Goal: Information Seeking & Learning: Learn about a topic

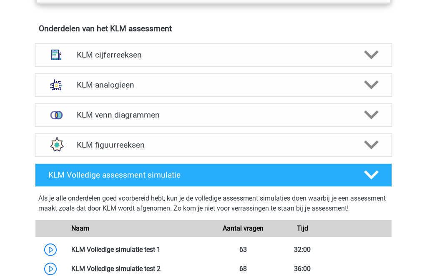
scroll to position [577, 0]
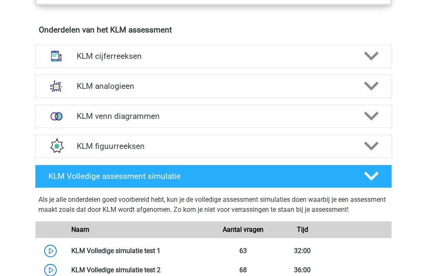
click at [48, 55] on img at bounding box center [56, 56] width 22 height 22
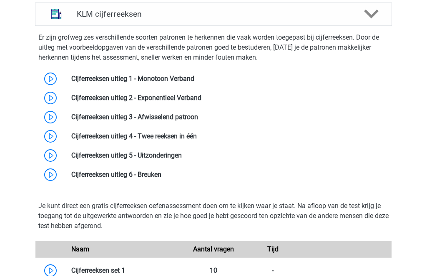
scroll to position [619, 0]
click at [194, 76] on link at bounding box center [194, 79] width 0 height 8
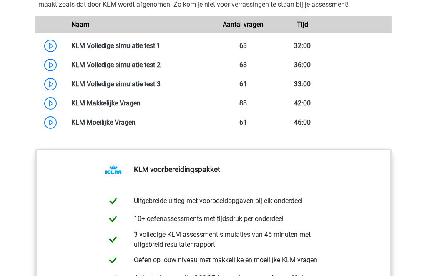
scroll to position [1252, 0]
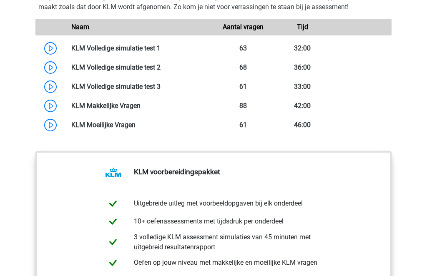
click at [136, 126] on link at bounding box center [136, 125] width 0 height 8
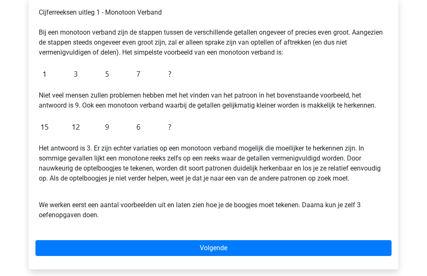
scroll to position [150, 0]
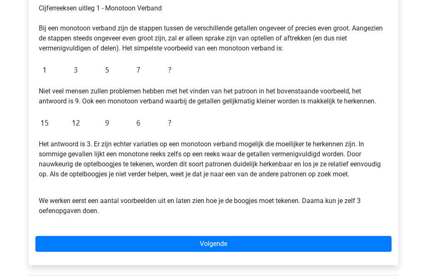
click at [172, 243] on link "Volgende" at bounding box center [213, 244] width 356 height 16
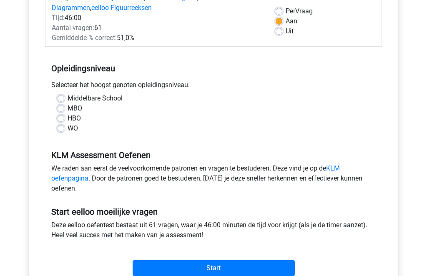
scroll to position [121, 0]
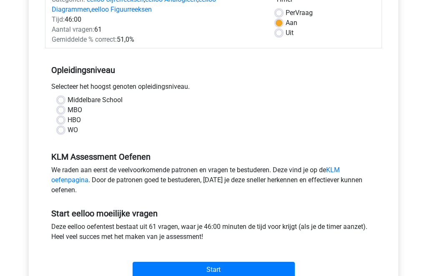
click at [68, 110] on label "MBO" at bounding box center [75, 111] width 15 height 10
click at [58, 110] on input "MBO" at bounding box center [61, 110] width 7 height 8
radio input "true"
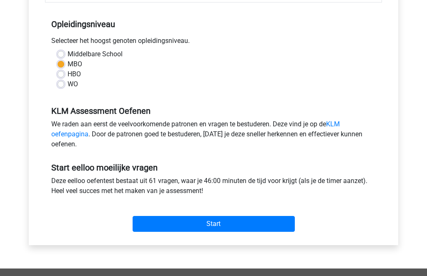
scroll to position [167, 0]
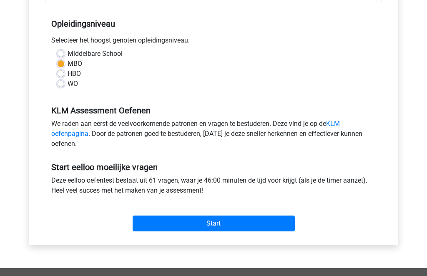
click at [273, 227] on input "Start" at bounding box center [214, 224] width 162 height 16
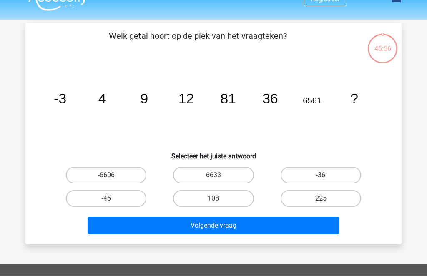
scroll to position [15, 0]
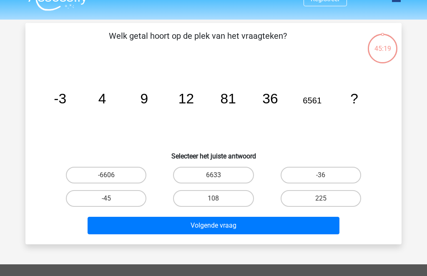
click at [231, 174] on label "6633" at bounding box center [213, 175] width 81 height 17
click at [219, 175] on input "6633" at bounding box center [216, 177] width 5 height 5
radio input "true"
click at [277, 232] on button "Volgende vraag" at bounding box center [214, 226] width 252 height 18
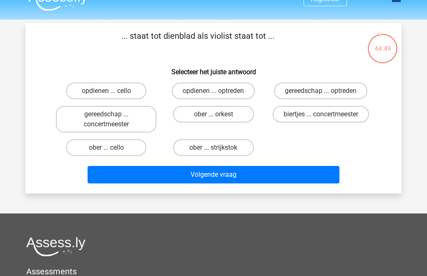
click at [74, 116] on label "gereedschap ... concertmeester" at bounding box center [106, 119] width 101 height 27
click at [106, 116] on input "gereedschap ... concertmeester" at bounding box center [108, 116] width 5 height 5
radio input "true"
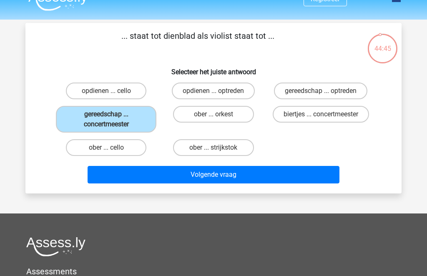
click at [115, 182] on button "Volgende vraag" at bounding box center [214, 175] width 252 height 18
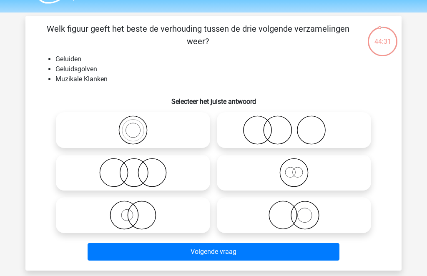
scroll to position [35, 0]
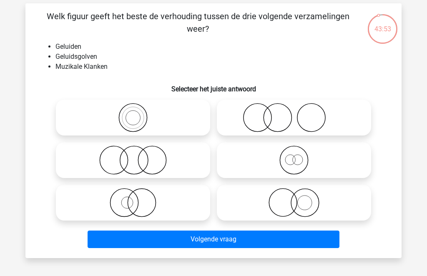
click at [178, 114] on icon at bounding box center [133, 117] width 148 height 29
click at [139, 114] on input "radio" at bounding box center [135, 110] width 5 height 5
radio input "true"
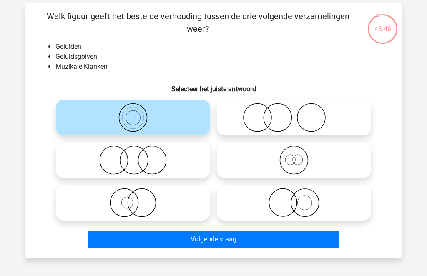
click at [308, 116] on icon at bounding box center [294, 117] width 148 height 29
click at [300, 114] on input "radio" at bounding box center [296, 110] width 5 height 5
radio input "true"
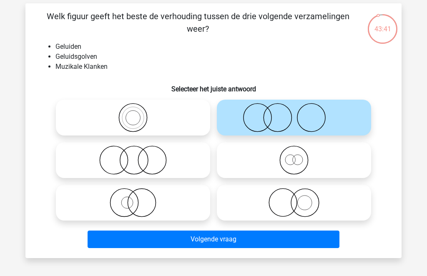
click at [300, 159] on icon at bounding box center [294, 160] width 148 height 29
click at [300, 156] on input "radio" at bounding box center [296, 153] width 5 height 5
radio input "true"
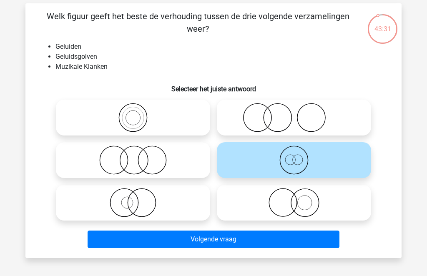
click at [182, 200] on icon at bounding box center [133, 202] width 148 height 29
click at [139, 199] on input "radio" at bounding box center [135, 195] width 5 height 5
radio input "true"
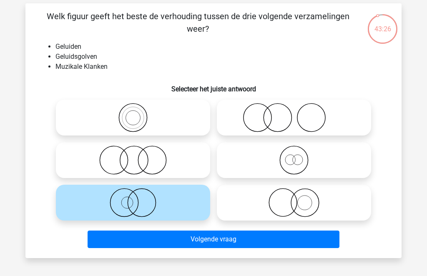
click at [288, 214] on icon at bounding box center [294, 202] width 148 height 29
click at [294, 199] on input "radio" at bounding box center [296, 195] width 5 height 5
radio input "true"
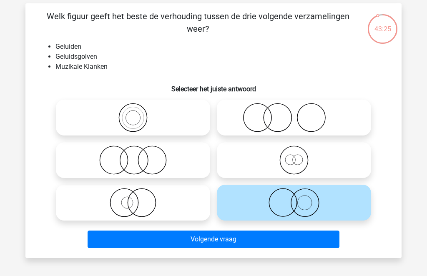
click at [293, 245] on button "Volgende vraag" at bounding box center [214, 240] width 252 height 18
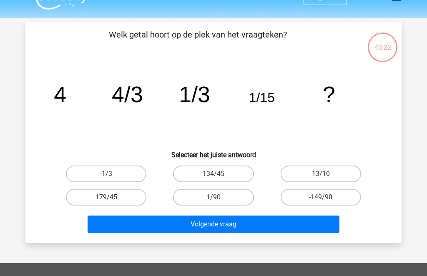
scroll to position [19, 0]
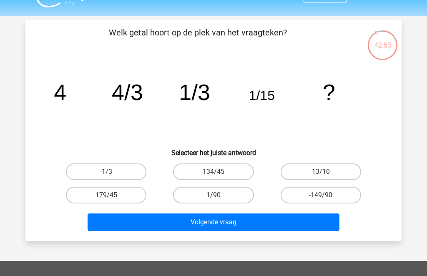
click at [225, 197] on label "1/90" at bounding box center [213, 195] width 81 height 17
click at [219, 197] on input "1/90" at bounding box center [216, 197] width 5 height 5
radio input "true"
click at [248, 219] on button "Volgende vraag" at bounding box center [214, 223] width 252 height 18
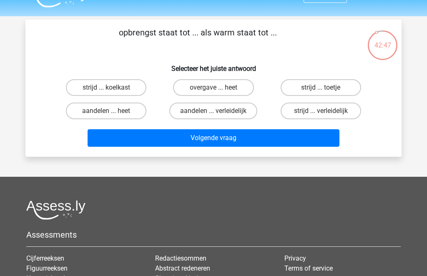
scroll to position [18, 0]
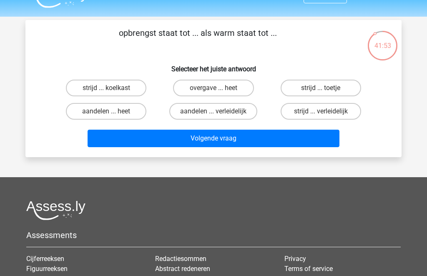
click at [73, 86] on label "strijd ... koelkast" at bounding box center [106, 88] width 81 height 17
click at [106, 88] on input "strijd ... koelkast" at bounding box center [108, 90] width 5 height 5
radio input "true"
click at [287, 139] on button "Volgende vraag" at bounding box center [214, 139] width 252 height 18
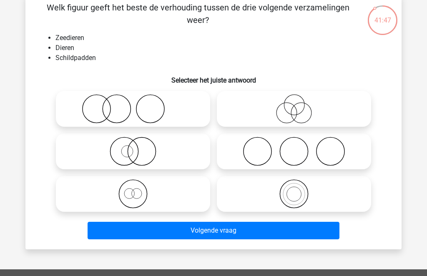
scroll to position [44, 0]
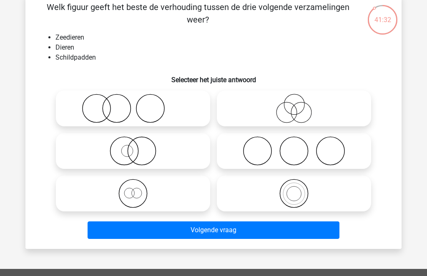
click at [184, 141] on icon at bounding box center [133, 150] width 148 height 29
click at [139, 141] on input "radio" at bounding box center [135, 143] width 5 height 5
radio input "true"
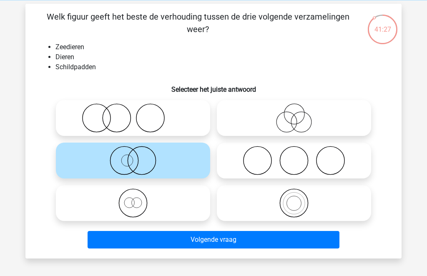
scroll to position [36, 0]
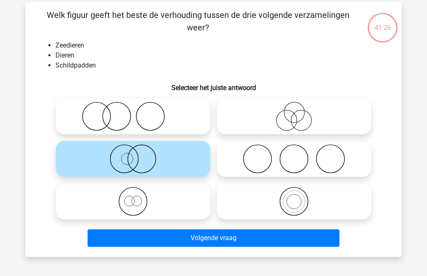
click at [176, 114] on icon at bounding box center [133, 116] width 148 height 29
click at [139, 112] on input "radio" at bounding box center [135, 109] width 5 height 5
radio input "true"
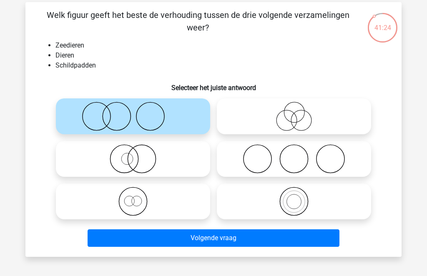
click at [253, 239] on button "Volgende vraag" at bounding box center [214, 239] width 252 height 18
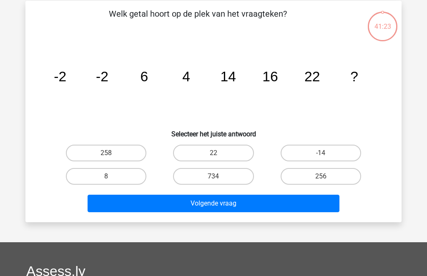
scroll to position [38, 0]
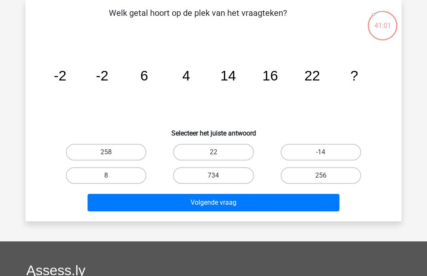
click at [300, 192] on div "Volgende vraag" at bounding box center [214, 201] width 350 height 28
click at [300, 182] on label "256" at bounding box center [321, 175] width 81 height 17
click at [321, 181] on input "256" at bounding box center [323, 178] width 5 height 5
radio input "true"
click at [289, 203] on button "Volgende vraag" at bounding box center [214, 203] width 252 height 18
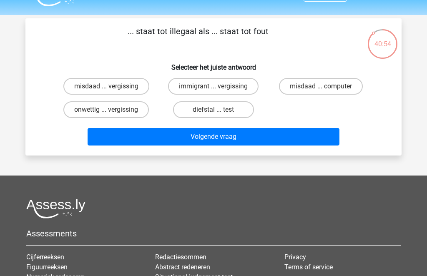
scroll to position [18, 0]
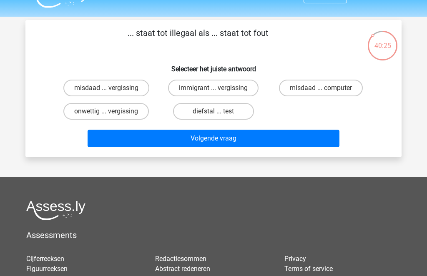
click at [121, 118] on label "onwettig ... vergissing" at bounding box center [106, 111] width 86 height 17
click at [112, 117] on input "onwettig ... vergissing" at bounding box center [108, 113] width 5 height 5
radio input "true"
click at [176, 136] on button "Volgende vraag" at bounding box center [214, 139] width 252 height 18
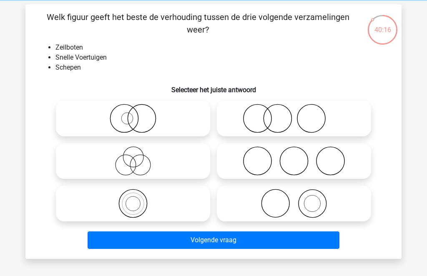
scroll to position [35, 0]
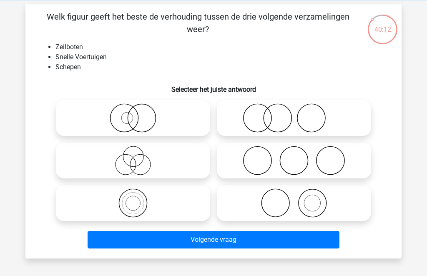
click at [309, 114] on icon at bounding box center [294, 117] width 148 height 29
click at [300, 114] on input "radio" at bounding box center [296, 111] width 5 height 5
radio input "true"
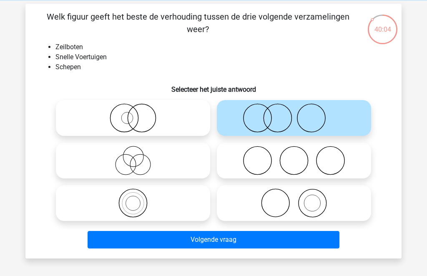
click at [293, 171] on icon at bounding box center [294, 160] width 148 height 29
click at [294, 156] on input "radio" at bounding box center [296, 153] width 5 height 5
radio input "true"
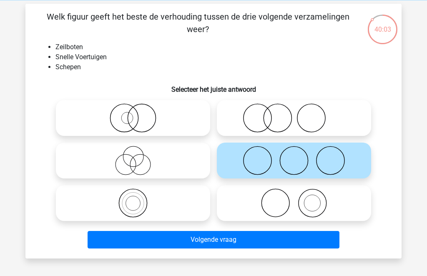
click at [293, 242] on button "Volgende vraag" at bounding box center [214, 240] width 252 height 18
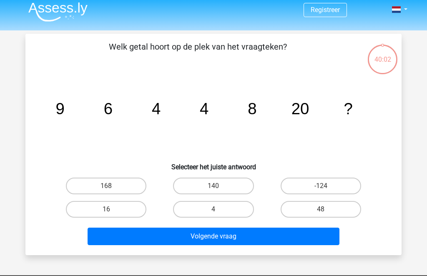
scroll to position [4, 0]
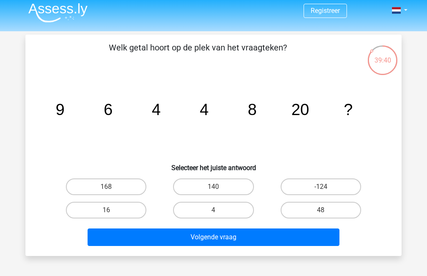
click at [345, 212] on label "48" at bounding box center [321, 210] width 81 height 17
click at [326, 212] on input "48" at bounding box center [323, 212] width 5 height 5
radio input "true"
click at [305, 245] on button "Volgende vraag" at bounding box center [214, 238] width 252 height 18
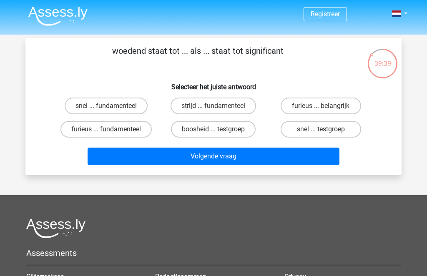
scroll to position [26, 0]
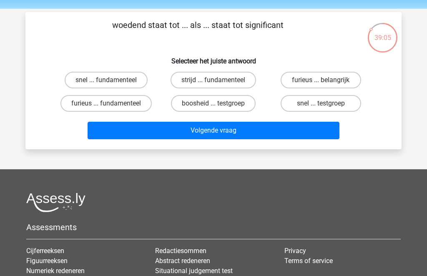
click at [330, 76] on label "furieus ... belangrijk" at bounding box center [321, 80] width 81 height 17
click at [326, 80] on input "furieus ... belangrijk" at bounding box center [323, 82] width 5 height 5
radio input "true"
click at [321, 136] on button "Volgende vraag" at bounding box center [214, 131] width 252 height 18
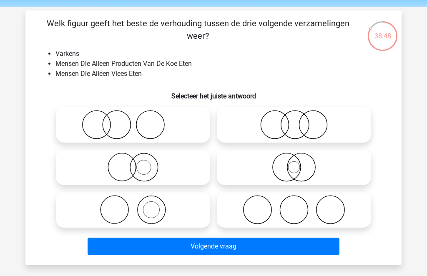
scroll to position [30, 0]
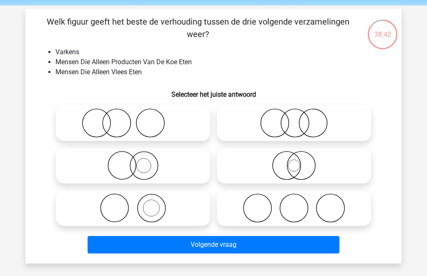
click at [90, 130] on icon at bounding box center [133, 123] width 148 height 29
click at [133, 119] on input "radio" at bounding box center [135, 116] width 5 height 5
radio input "true"
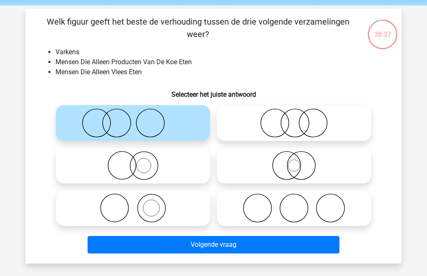
click at [331, 124] on icon at bounding box center [294, 123] width 148 height 29
click at [300, 119] on input "radio" at bounding box center [296, 116] width 5 height 5
radio input "true"
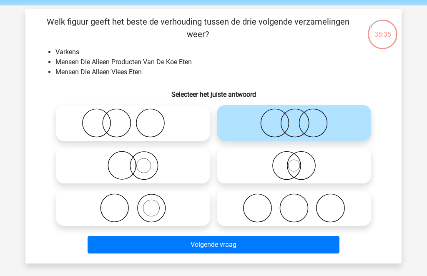
click at [299, 241] on button "Volgende vraag" at bounding box center [214, 245] width 252 height 18
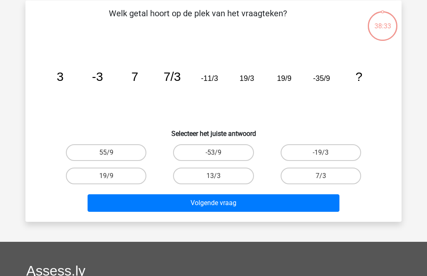
scroll to position [38, 0]
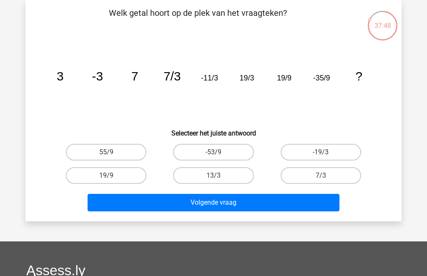
click at [133, 153] on label "55/9" at bounding box center [106, 152] width 81 height 17
click at [112, 153] on input "55/9" at bounding box center [108, 154] width 5 height 5
radio input "true"
click at [187, 201] on button "Volgende vraag" at bounding box center [214, 203] width 252 height 18
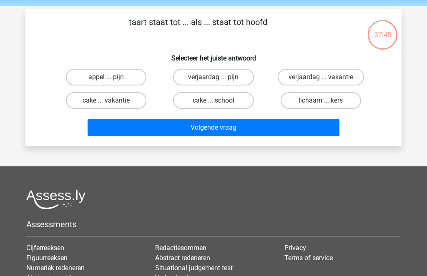
scroll to position [27, 0]
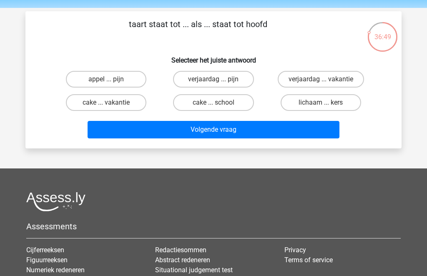
click at [190, 85] on label "verjaardag ... pijn" at bounding box center [213, 79] width 81 height 17
click at [214, 85] on input "verjaardag ... pijn" at bounding box center [216, 81] width 5 height 5
radio input "true"
click at [81, 75] on label "appel ... pijn" at bounding box center [106, 79] width 81 height 17
click at [106, 79] on input "appel ... pijn" at bounding box center [108, 81] width 5 height 5
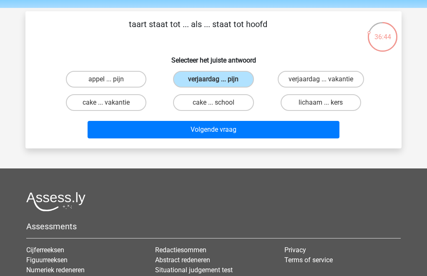
radio input "true"
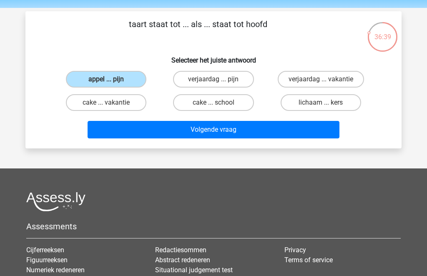
click at [110, 135] on button "Volgende vraag" at bounding box center [214, 130] width 252 height 18
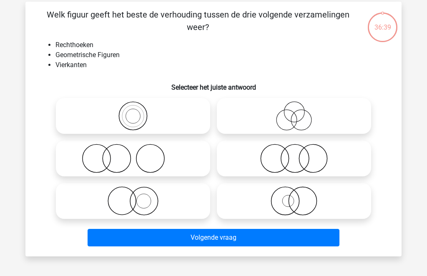
scroll to position [38, 0]
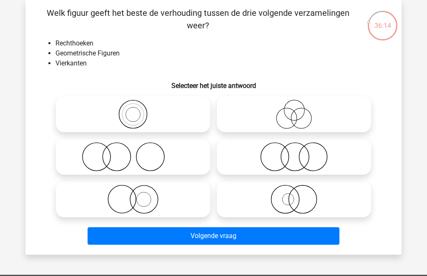
click at [103, 115] on icon at bounding box center [133, 114] width 148 height 29
click at [133, 110] on input "radio" at bounding box center [135, 107] width 5 height 5
radio input "true"
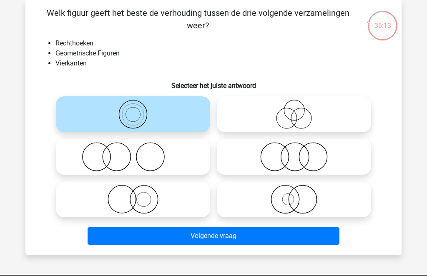
click at [129, 240] on button "Volgende vraag" at bounding box center [214, 236] width 252 height 18
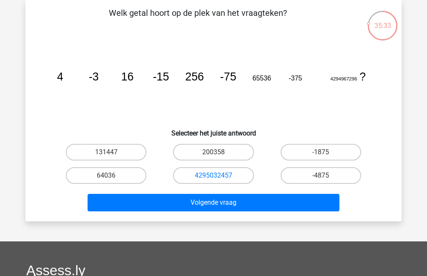
click at [192, 173] on label "4295032457" at bounding box center [213, 175] width 81 height 17
click at [214, 176] on input "4295032457" at bounding box center [216, 178] width 5 height 5
radio input "true"
click at [170, 209] on button "Volgende vraag" at bounding box center [214, 203] width 252 height 18
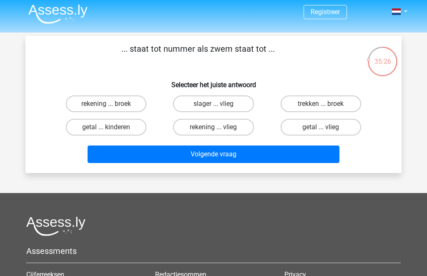
scroll to position [2, 0]
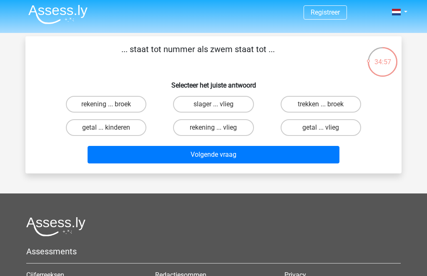
click at [342, 129] on label "getal ... vlieg" at bounding box center [321, 127] width 81 height 17
click at [326, 129] on input "getal ... vlieg" at bounding box center [323, 130] width 5 height 5
radio input "true"
click at [285, 160] on button "Volgende vraag" at bounding box center [214, 155] width 252 height 18
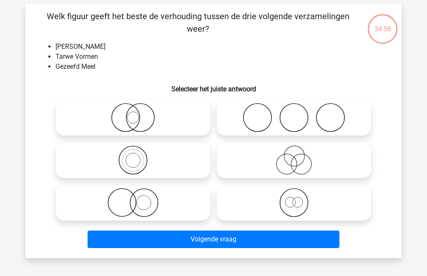
scroll to position [38, 0]
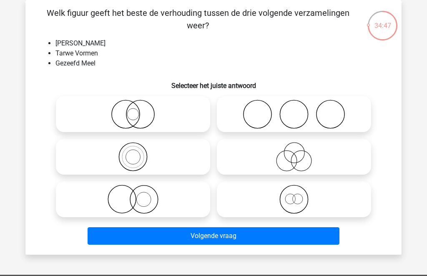
click at [101, 116] on icon at bounding box center [133, 114] width 148 height 29
click at [133, 110] on input "radio" at bounding box center [135, 107] width 5 height 5
radio input "true"
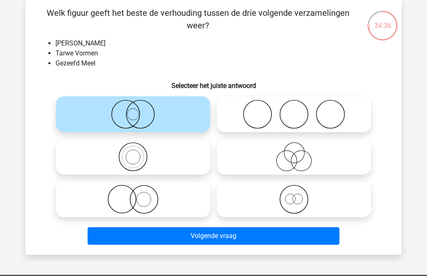
click at [220, 237] on button "Volgende vraag" at bounding box center [214, 236] width 252 height 18
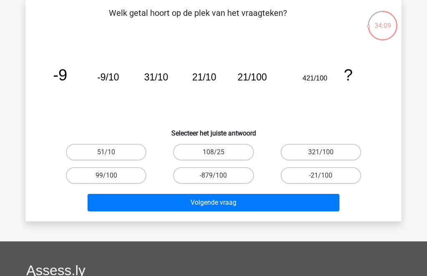
click at [345, 151] on label "321/100" at bounding box center [321, 152] width 81 height 17
click at [326, 152] on input "321/100" at bounding box center [323, 154] width 5 height 5
radio input "true"
click at [122, 208] on button "Volgende vraag" at bounding box center [214, 203] width 252 height 18
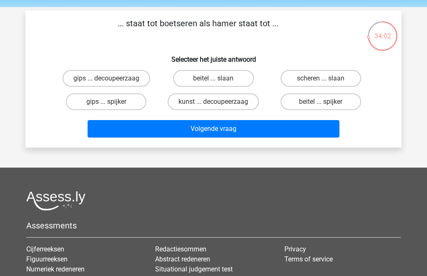
scroll to position [8, 0]
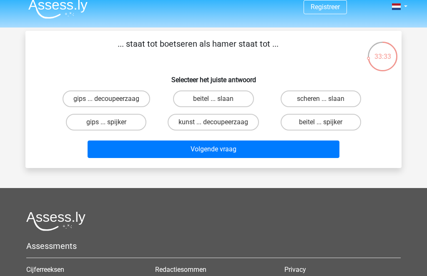
click at [192, 104] on label "beitel ... slaan" at bounding box center [213, 99] width 81 height 17
click at [214, 104] on input "beitel ... slaan" at bounding box center [216, 101] width 5 height 5
radio input "true"
click at [136, 158] on button "Volgende vraag" at bounding box center [214, 150] width 252 height 18
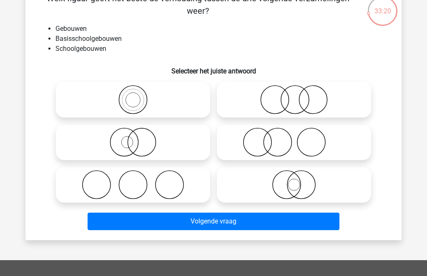
scroll to position [53, 0]
click at [245, 103] on icon at bounding box center [294, 99] width 148 height 29
click at [294, 96] on input "radio" at bounding box center [296, 92] width 5 height 5
radio input "true"
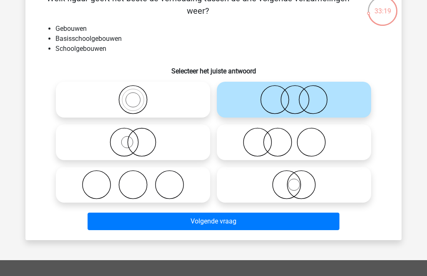
click at [122, 230] on button "Volgende vraag" at bounding box center [214, 222] width 252 height 18
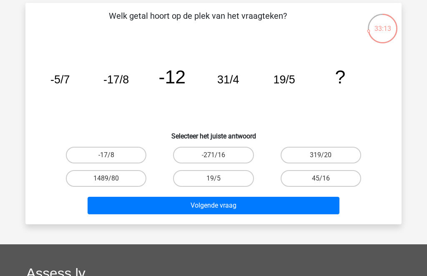
scroll to position [35, 0]
click at [93, 155] on label "-17/8" at bounding box center [106, 155] width 81 height 17
click at [106, 155] on input "-17/8" at bounding box center [108, 157] width 5 height 5
radio input "true"
click at [339, 163] on label "319/20" at bounding box center [321, 155] width 81 height 17
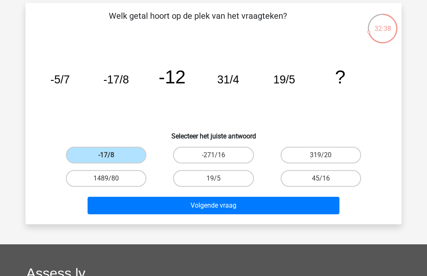
click at [326, 161] on input "319/20" at bounding box center [323, 157] width 5 height 5
radio input "true"
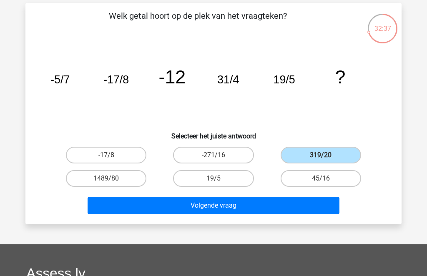
click at [233, 156] on label "-271/16" at bounding box center [213, 155] width 81 height 17
click at [219, 156] on input "-271/16" at bounding box center [216, 157] width 5 height 5
radio input "true"
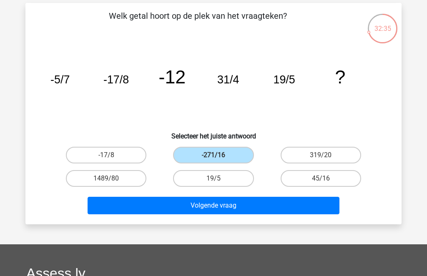
click at [334, 154] on label "319/20" at bounding box center [321, 155] width 81 height 17
click at [326, 155] on input "319/20" at bounding box center [323, 157] width 5 height 5
radio input "true"
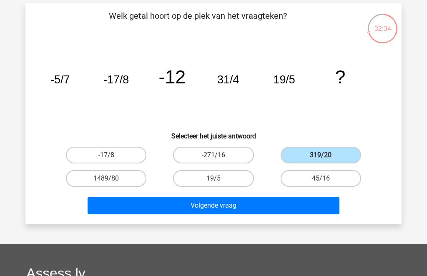
click at [228, 182] on label "19/5" at bounding box center [213, 178] width 81 height 17
click at [219, 182] on input "19/5" at bounding box center [216, 181] width 5 height 5
radio input "true"
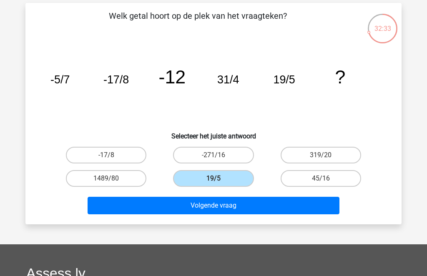
click at [319, 214] on button "Volgende vraag" at bounding box center [214, 206] width 252 height 18
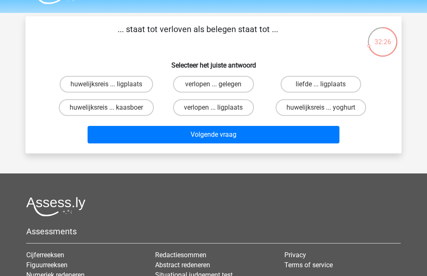
scroll to position [23, 0]
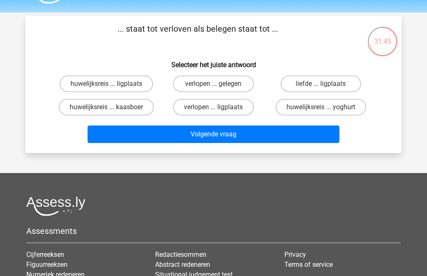
click at [195, 78] on label "verlopen ... gelegen" at bounding box center [213, 84] width 81 height 17
click at [214, 84] on input "verlopen ... gelegen" at bounding box center [216, 86] width 5 height 5
radio input "true"
click at [145, 135] on button "Volgende vraag" at bounding box center [214, 135] width 252 height 18
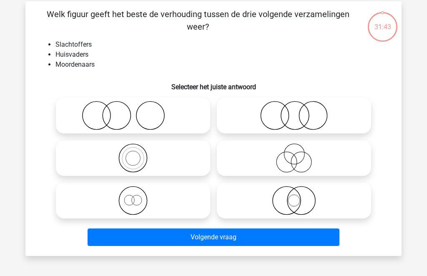
scroll to position [38, 0]
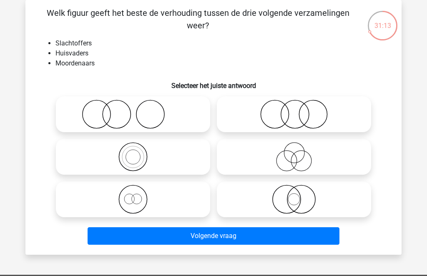
click at [81, 110] on icon at bounding box center [133, 114] width 148 height 29
click at [133, 110] on input "radio" at bounding box center [135, 107] width 5 height 5
radio input "true"
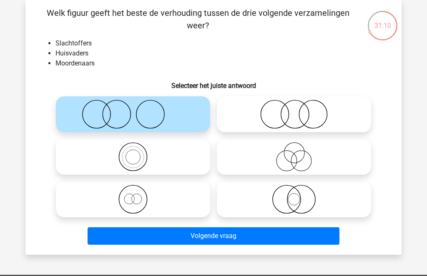
click at [138, 242] on button "Volgende vraag" at bounding box center [214, 236] width 252 height 18
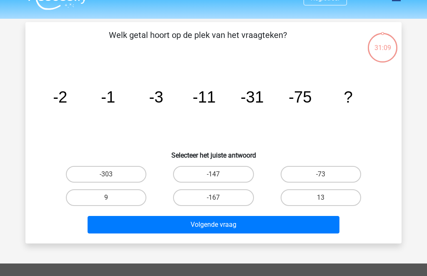
scroll to position [15, 0]
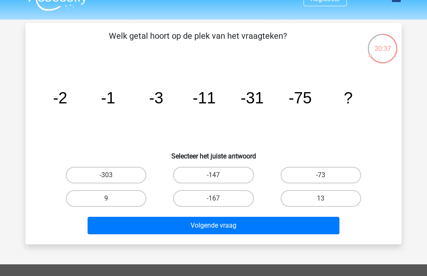
click at [229, 176] on label "-147" at bounding box center [213, 175] width 81 height 17
click at [219, 176] on input "-147" at bounding box center [216, 177] width 5 height 5
radio input "true"
click at [225, 221] on button "Volgende vraag" at bounding box center [214, 226] width 252 height 18
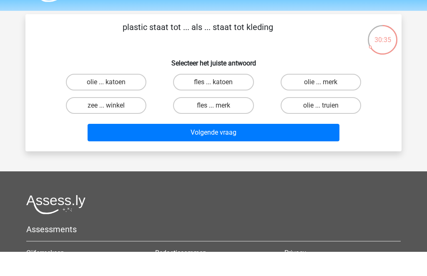
scroll to position [25, 0]
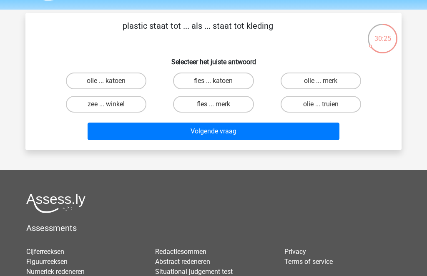
click at [86, 80] on label "olie ... katoen" at bounding box center [106, 81] width 81 height 17
click at [106, 81] on input "olie ... katoen" at bounding box center [108, 83] width 5 height 5
radio input "true"
click at [108, 138] on button "Volgende vraag" at bounding box center [214, 132] width 252 height 18
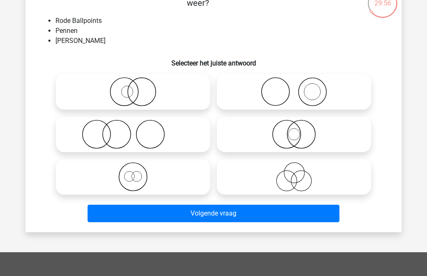
scroll to position [61, 0]
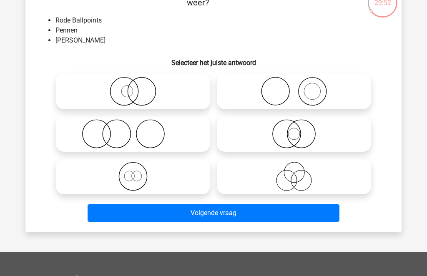
click at [91, 176] on icon at bounding box center [133, 176] width 148 height 29
click at [133, 172] on input "radio" at bounding box center [135, 169] width 5 height 5
radio input "true"
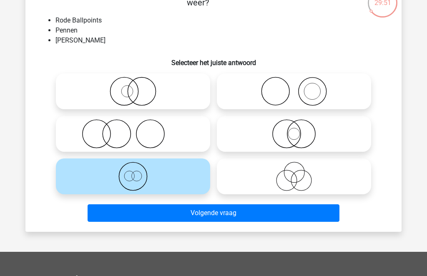
click at [125, 214] on button "Volgende vraag" at bounding box center [214, 213] width 252 height 18
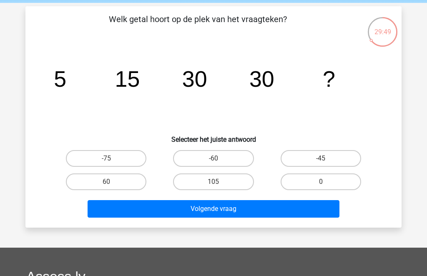
scroll to position [30, 0]
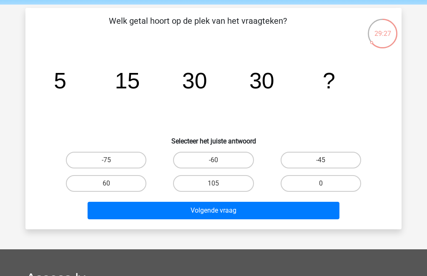
click at [85, 184] on label "60" at bounding box center [106, 183] width 81 height 17
click at [106, 184] on input "60" at bounding box center [108, 186] width 5 height 5
radio input "true"
click at [293, 219] on button "Volgende vraag" at bounding box center [214, 211] width 252 height 18
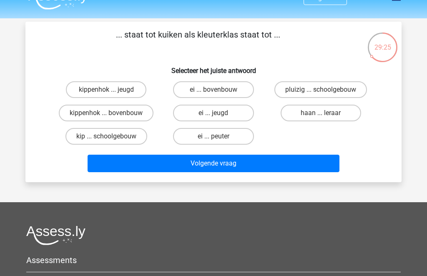
scroll to position [15, 0]
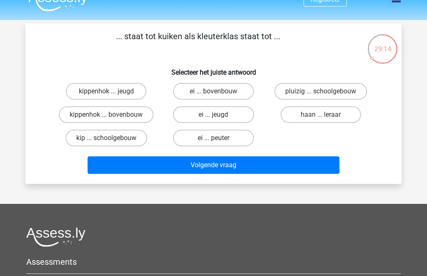
click at [75, 92] on label "kippenhok ... jeugd" at bounding box center [106, 91] width 81 height 17
click at [106, 92] on input "kippenhok ... jeugd" at bounding box center [108, 93] width 5 height 5
radio input "true"
click at [114, 171] on button "Volgende vraag" at bounding box center [214, 165] width 252 height 18
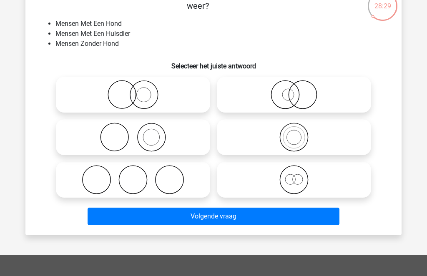
scroll to position [61, 0]
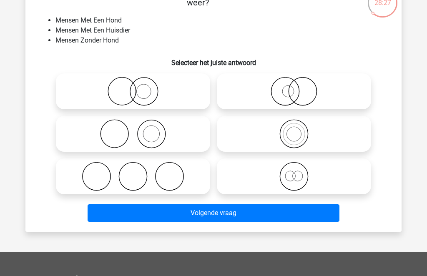
click at [87, 129] on icon at bounding box center [133, 133] width 148 height 29
click at [133, 129] on input "radio" at bounding box center [135, 126] width 5 height 5
radio input "true"
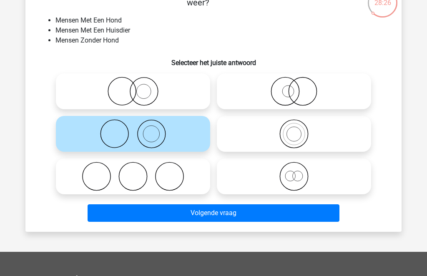
click at [131, 217] on button "Volgende vraag" at bounding box center [214, 213] width 252 height 18
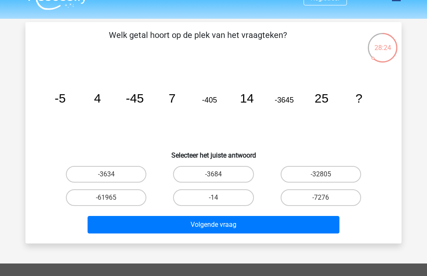
scroll to position [16, 0]
click at [314, 175] on label "-32805" at bounding box center [321, 174] width 81 height 17
click at [321, 175] on input "-32805" at bounding box center [323, 176] width 5 height 5
radio input "true"
click at [263, 229] on button "Volgende vraag" at bounding box center [214, 225] width 252 height 18
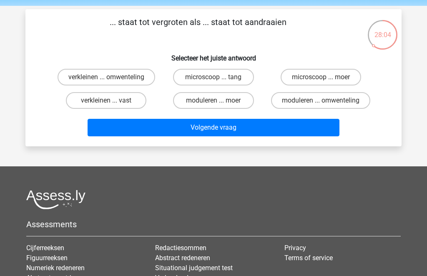
scroll to position [28, 0]
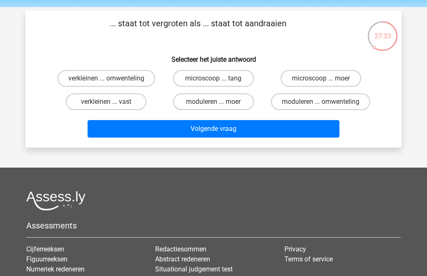
click at [193, 80] on label "microscoop ... tang" at bounding box center [213, 78] width 81 height 17
click at [214, 80] on input "microscoop ... tang" at bounding box center [216, 80] width 5 height 5
radio input "true"
click at [154, 133] on button "Volgende vraag" at bounding box center [214, 129] width 252 height 18
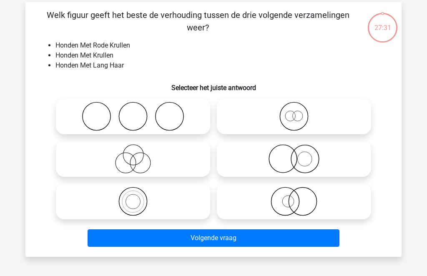
scroll to position [38, 0]
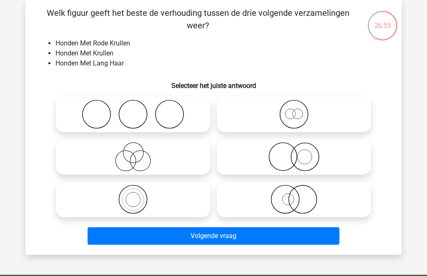
click at [295, 163] on icon at bounding box center [294, 156] width 148 height 29
click at [295, 153] on input "radio" at bounding box center [296, 149] width 5 height 5
radio input "true"
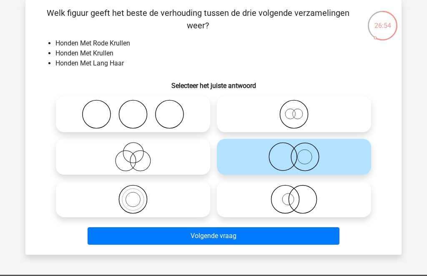
click at [280, 230] on button "Volgende vraag" at bounding box center [214, 236] width 252 height 18
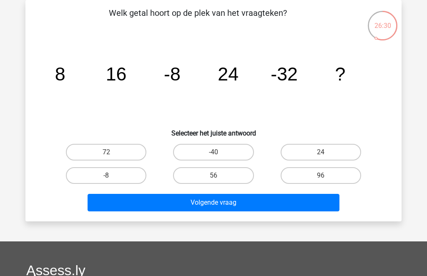
click at [104, 149] on label "72" at bounding box center [106, 152] width 81 height 17
click at [106, 152] on input "72" at bounding box center [108, 154] width 5 height 5
radio input "true"
click at [152, 206] on button "Volgende vraag" at bounding box center [214, 203] width 252 height 18
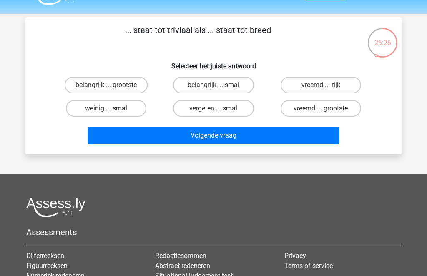
scroll to position [18, 0]
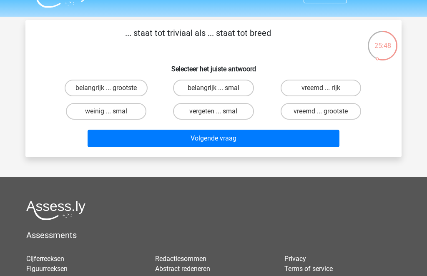
click at [206, 75] on div "... staat tot triviaal als ... staat tot breed Selecteer het juiste antwoord be…" at bounding box center [214, 89] width 370 height 124
click at [295, 91] on label "vreemd ... rijk" at bounding box center [321, 88] width 81 height 17
click at [321, 91] on input "vreemd ... rijk" at bounding box center [323, 90] width 5 height 5
radio input "true"
click at [273, 134] on button "Volgende vraag" at bounding box center [214, 139] width 252 height 18
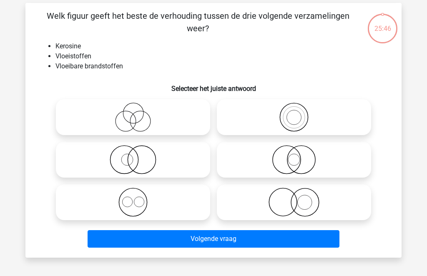
scroll to position [38, 0]
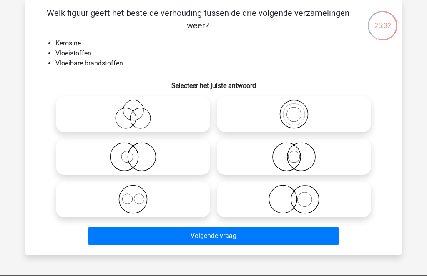
click at [162, 161] on icon at bounding box center [133, 156] width 148 height 29
click at [139, 153] on input "radio" at bounding box center [135, 149] width 5 height 5
radio input "true"
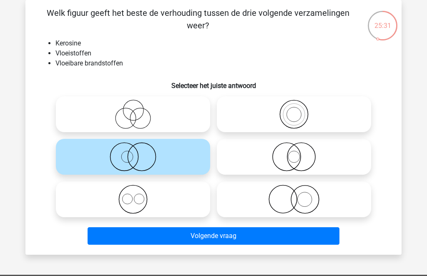
click at [218, 238] on button "Volgende vraag" at bounding box center [214, 236] width 252 height 18
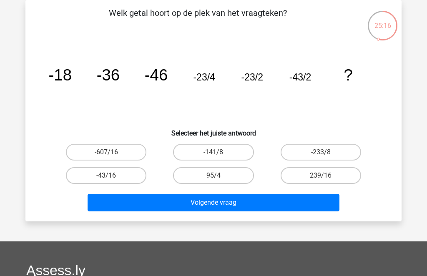
click at [307, 152] on label "-233/8" at bounding box center [321, 152] width 81 height 17
click at [321, 152] on input "-233/8" at bounding box center [323, 154] width 5 height 5
radio input "true"
click at [210, 182] on label "95/4" at bounding box center [213, 175] width 81 height 17
click at [214, 181] on input "95/4" at bounding box center [216, 178] width 5 height 5
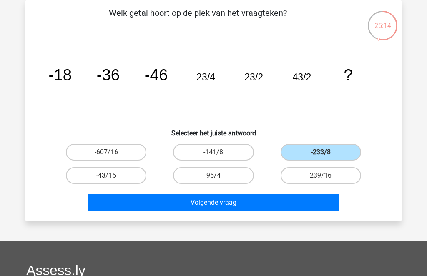
radio input "true"
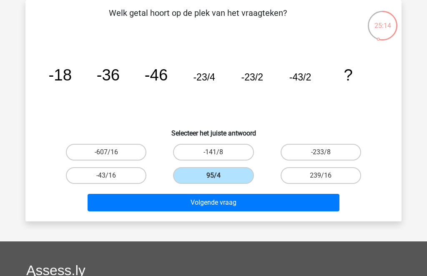
click at [118, 168] on label "-43/16" at bounding box center [106, 175] width 81 height 17
click at [112, 176] on input "-43/16" at bounding box center [108, 178] width 5 height 5
radio input "true"
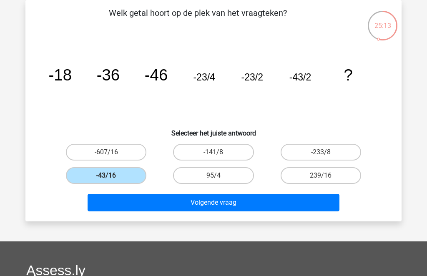
click at [167, 199] on button "Volgende vraag" at bounding box center [214, 203] width 252 height 18
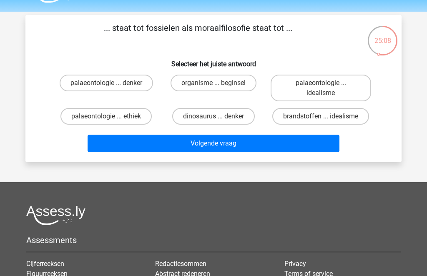
scroll to position [23, 0]
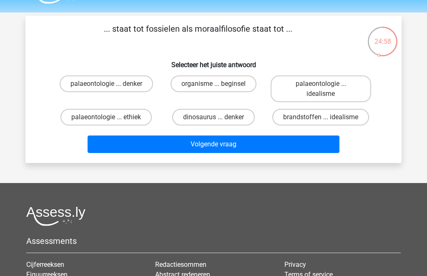
click at [127, 89] on label "palaeontologie ... denker" at bounding box center [106, 84] width 93 height 17
click at [112, 89] on input "palaeontologie ... denker" at bounding box center [108, 86] width 5 height 5
radio input "true"
click at [177, 148] on button "Volgende vraag" at bounding box center [214, 145] width 252 height 18
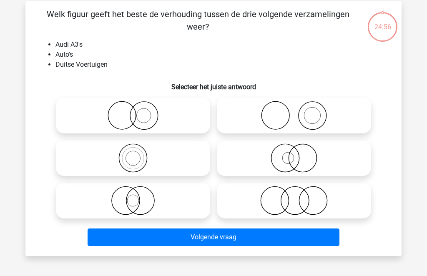
scroll to position [38, 0]
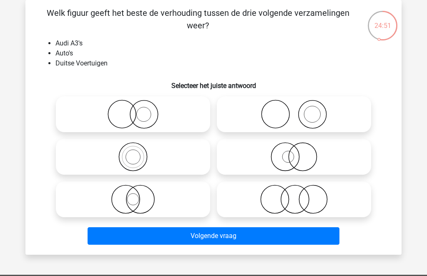
click at [159, 121] on icon at bounding box center [133, 114] width 148 height 29
click at [139, 110] on input "radio" at bounding box center [135, 107] width 5 height 5
radio input "true"
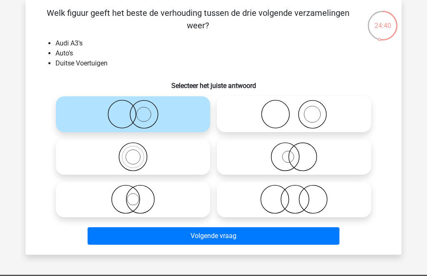
click at [146, 158] on icon at bounding box center [133, 156] width 148 height 29
click at [139, 153] on input "radio" at bounding box center [135, 149] width 5 height 5
radio input "true"
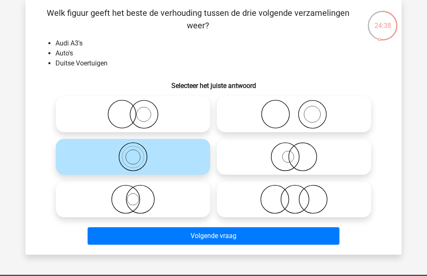
scroll to position [38, 0]
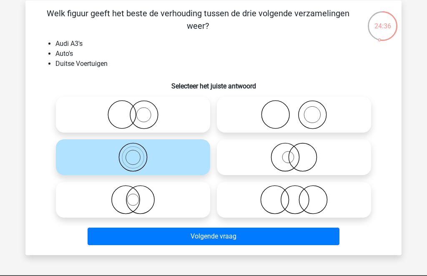
click at [221, 239] on button "Volgende vraag" at bounding box center [214, 237] width 252 height 18
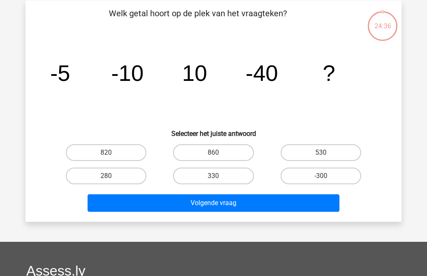
scroll to position [38, 0]
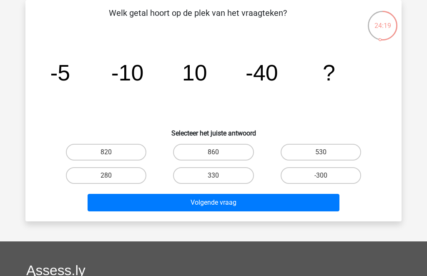
click at [349, 176] on label "-300" at bounding box center [321, 175] width 81 height 17
click at [326, 176] on input "-300" at bounding box center [323, 178] width 5 height 5
radio input "true"
click at [304, 204] on button "Volgende vraag" at bounding box center [214, 203] width 252 height 18
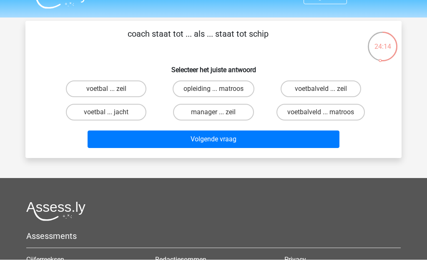
scroll to position [18, 0]
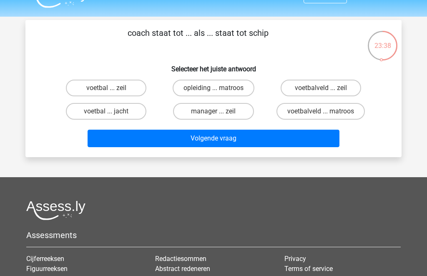
click at [325, 96] on label "voetbalveld ... zeil" at bounding box center [321, 88] width 81 height 17
click at [325, 93] on input "voetbalveld ... zeil" at bounding box center [323, 90] width 5 height 5
radio input "true"
click at [125, 87] on label "voetbal ... zeil" at bounding box center [106, 88] width 81 height 17
click at [112, 88] on input "voetbal ... zeil" at bounding box center [108, 90] width 5 height 5
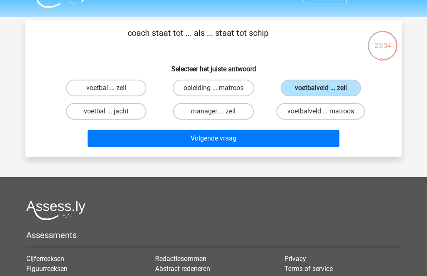
radio input "true"
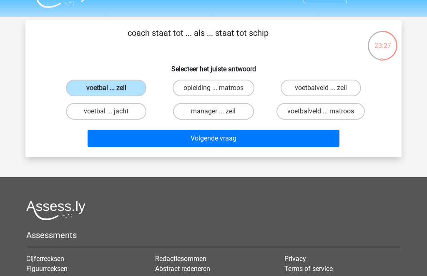
click at [192, 138] on button "Volgende vraag" at bounding box center [214, 139] width 252 height 18
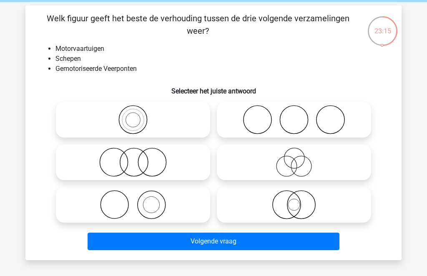
scroll to position [34, 0]
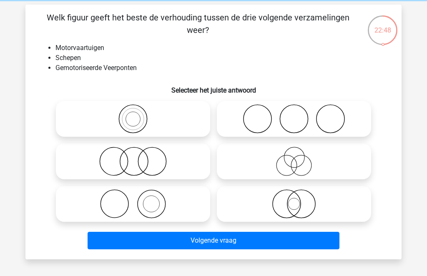
click at [187, 202] on icon at bounding box center [133, 203] width 148 height 29
click at [139, 200] on input "radio" at bounding box center [135, 196] width 5 height 5
radio input "true"
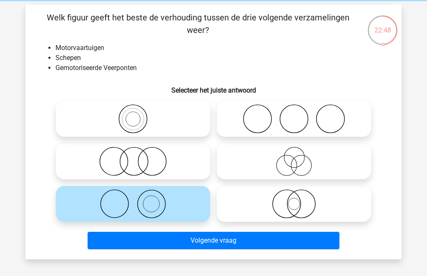
click at [250, 240] on button "Volgende vraag" at bounding box center [214, 241] width 252 height 18
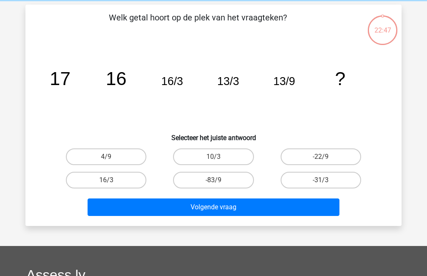
scroll to position [38, 0]
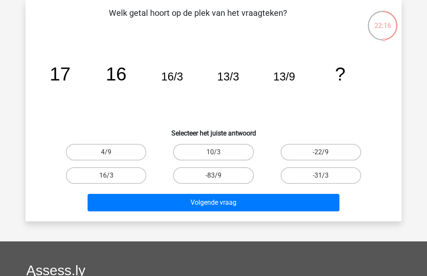
click at [81, 149] on label "4/9" at bounding box center [106, 152] width 81 height 17
click at [106, 152] on input "4/9" at bounding box center [108, 154] width 5 height 5
radio input "true"
click at [155, 208] on button "Volgende vraag" at bounding box center [214, 203] width 252 height 18
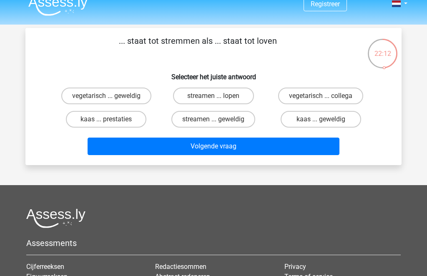
scroll to position [10, 0]
click at [132, 99] on label "vegetarisch ... geweldig" at bounding box center [106, 96] width 90 height 17
click at [112, 99] on input "vegetarisch ... geweldig" at bounding box center [108, 98] width 5 height 5
radio input "true"
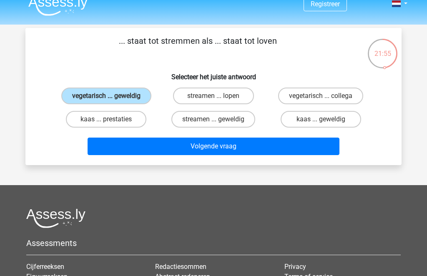
click at [238, 101] on label "streamen ... lopen" at bounding box center [213, 96] width 81 height 17
click at [219, 101] on input "streamen ... lopen" at bounding box center [216, 98] width 5 height 5
radio input "true"
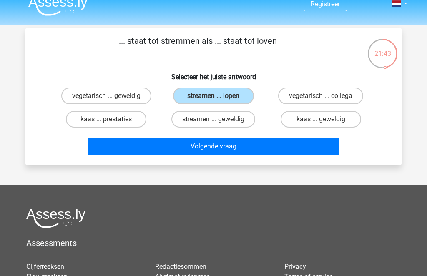
click at [262, 151] on button "Volgende vraag" at bounding box center [214, 147] width 252 height 18
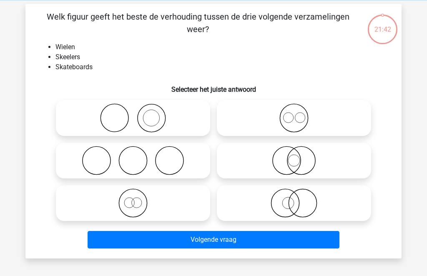
scroll to position [38, 0]
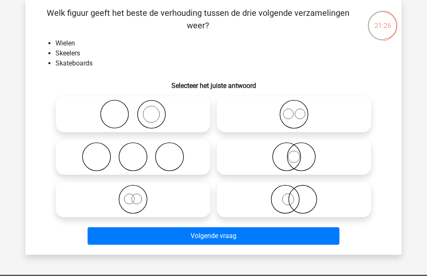
click at [310, 154] on icon at bounding box center [294, 156] width 148 height 29
click at [300, 153] on input "radio" at bounding box center [296, 149] width 5 height 5
radio input "true"
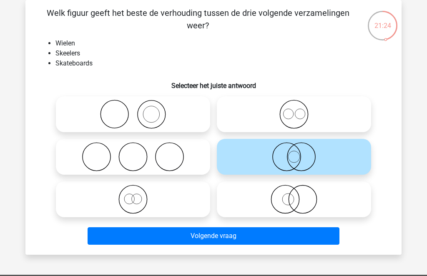
click at [285, 237] on button "Volgende vraag" at bounding box center [214, 236] width 252 height 18
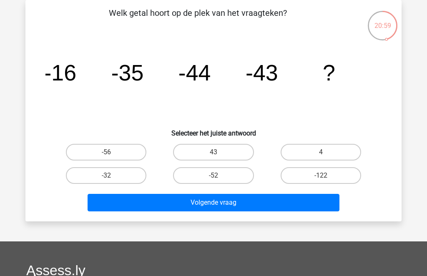
click at [83, 178] on label "-32" at bounding box center [106, 175] width 81 height 17
click at [106, 178] on input "-32" at bounding box center [108, 178] width 5 height 5
radio input "true"
click at [110, 199] on button "Volgende vraag" at bounding box center [214, 203] width 252 height 18
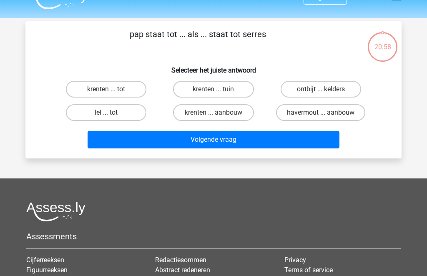
scroll to position [11, 0]
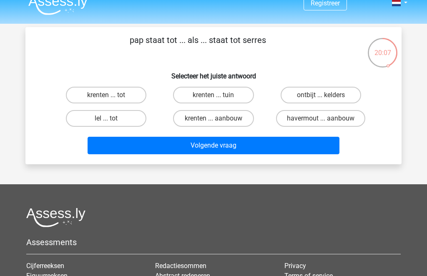
click at [294, 122] on label "havermout ... aanbouw" at bounding box center [320, 118] width 89 height 17
click at [321, 122] on input "havermout ... aanbouw" at bounding box center [323, 121] width 5 height 5
radio input "true"
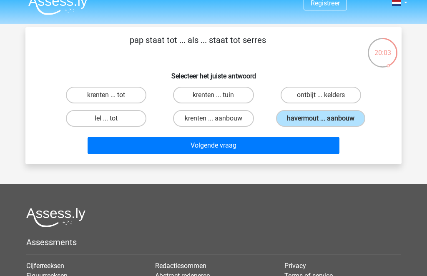
click at [178, 147] on button "Volgende vraag" at bounding box center [214, 146] width 252 height 18
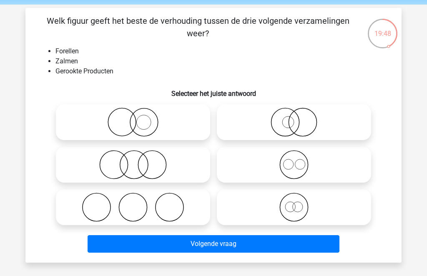
scroll to position [39, 0]
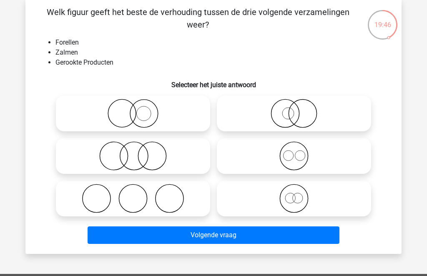
click at [315, 204] on icon at bounding box center [294, 198] width 148 height 29
click at [300, 194] on input "radio" at bounding box center [296, 191] width 5 height 5
radio input "true"
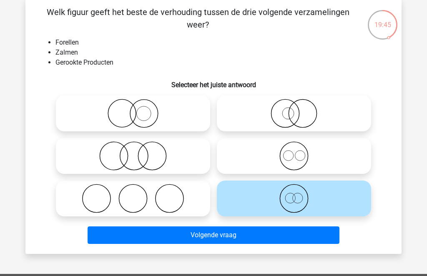
click at [322, 167] on icon at bounding box center [294, 155] width 148 height 29
click at [300, 152] on input "radio" at bounding box center [296, 148] width 5 height 5
radio input "true"
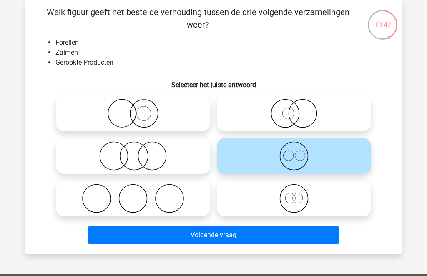
click at [299, 236] on button "Volgende vraag" at bounding box center [214, 236] width 252 height 18
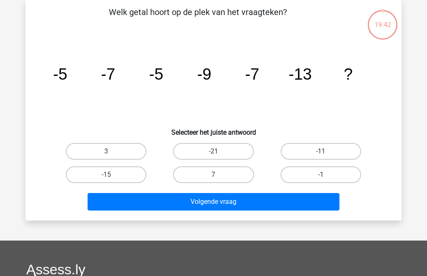
scroll to position [38, 0]
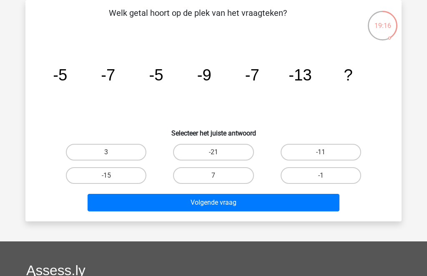
click at [343, 153] on label "-11" at bounding box center [321, 152] width 81 height 17
click at [326, 153] on input "-11" at bounding box center [323, 154] width 5 height 5
radio input "true"
click at [318, 199] on button "Volgende vraag" at bounding box center [214, 203] width 252 height 18
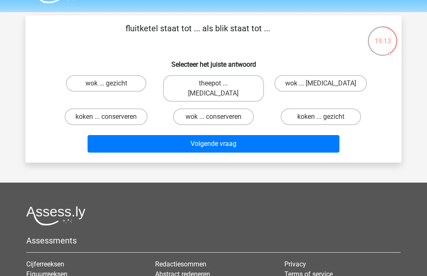
scroll to position [7, 0]
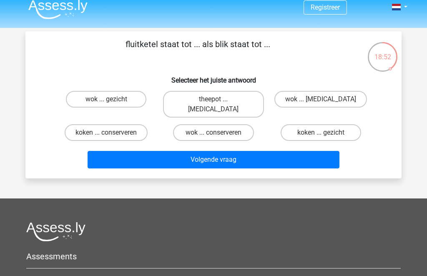
click at [184, 101] on label "theepot ... ogen" at bounding box center [213, 104] width 101 height 27
click at [214, 101] on input "theepot ... ogen" at bounding box center [216, 101] width 5 height 5
radio input "true"
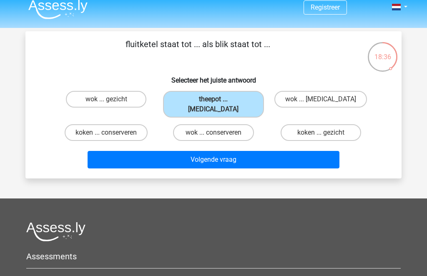
click at [98, 124] on label "koken ... conserveren" at bounding box center [106, 132] width 83 height 17
click at [106, 133] on input "koken ... conserveren" at bounding box center [108, 135] width 5 height 5
radio input "true"
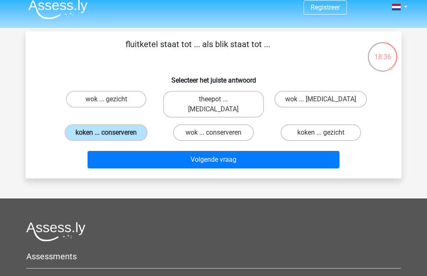
click at [159, 151] on button "Volgende vraag" at bounding box center [214, 160] width 252 height 18
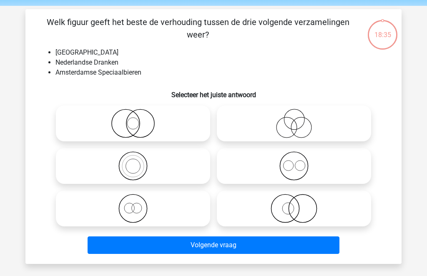
scroll to position [38, 0]
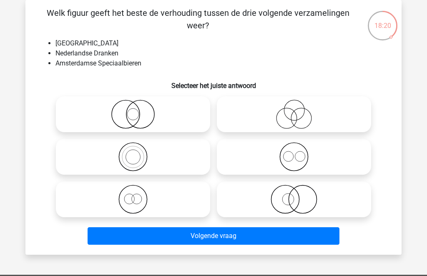
click at [323, 195] on icon at bounding box center [294, 199] width 148 height 29
click at [300, 195] on input "radio" at bounding box center [296, 192] width 5 height 5
radio input "true"
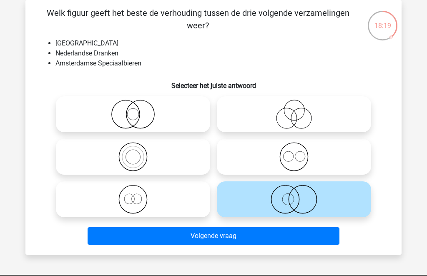
click at [280, 241] on button "Volgende vraag" at bounding box center [214, 236] width 252 height 18
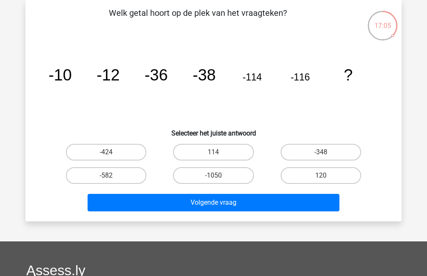
click at [323, 159] on label "-348" at bounding box center [321, 152] width 81 height 17
click at [323, 158] on input "-348" at bounding box center [323, 154] width 5 height 5
radio input "true"
click at [295, 202] on button "Volgende vraag" at bounding box center [214, 203] width 252 height 18
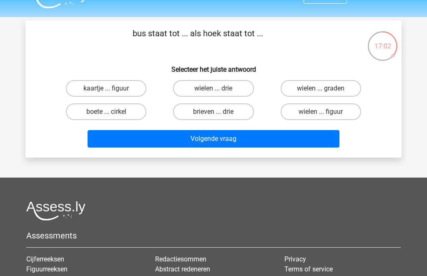
scroll to position [18, 0]
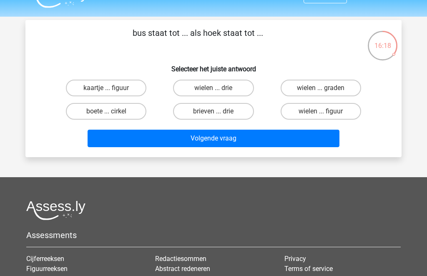
click at [349, 86] on label "wielen ... graden" at bounding box center [321, 88] width 81 height 17
click at [326, 88] on input "wielen ... graden" at bounding box center [323, 90] width 5 height 5
radio input "true"
click at [346, 113] on label "wielen ... figuur" at bounding box center [321, 111] width 81 height 17
click at [326, 113] on input "wielen ... figuur" at bounding box center [323, 113] width 5 height 5
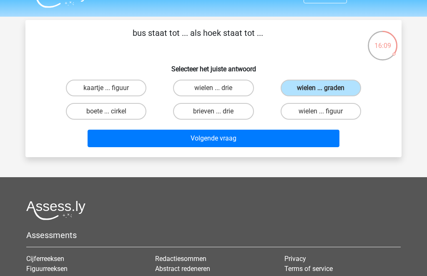
radio input "true"
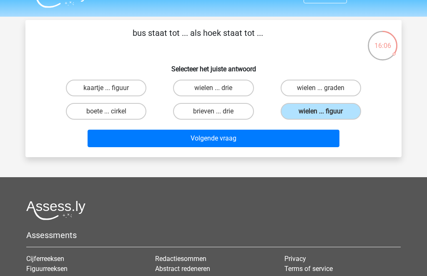
click at [323, 137] on button "Volgende vraag" at bounding box center [214, 139] width 252 height 18
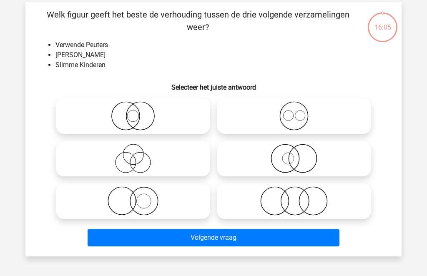
scroll to position [38, 0]
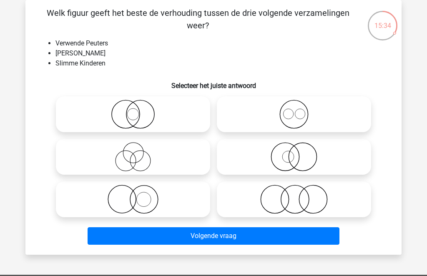
click at [179, 204] on icon at bounding box center [133, 199] width 148 height 29
click at [139, 195] on input "radio" at bounding box center [135, 192] width 5 height 5
radio input "true"
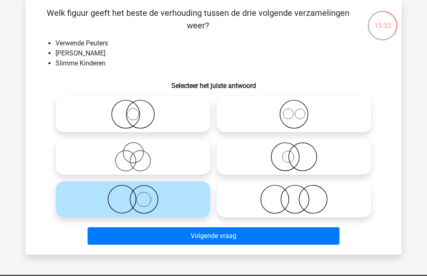
click at [233, 250] on div "Welk figuur geeft het beste de verhouding tussen de drie volgende verzamelingen…" at bounding box center [213, 127] width 376 height 255
click at [247, 240] on button "Volgende vraag" at bounding box center [214, 236] width 252 height 18
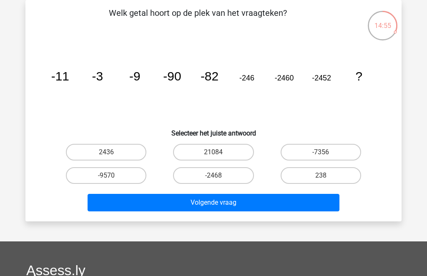
click at [133, 151] on label "2436" at bounding box center [106, 152] width 81 height 17
click at [112, 152] on input "2436" at bounding box center [108, 154] width 5 height 5
radio input "true"
click at [197, 198] on button "Volgende vraag" at bounding box center [214, 203] width 252 height 18
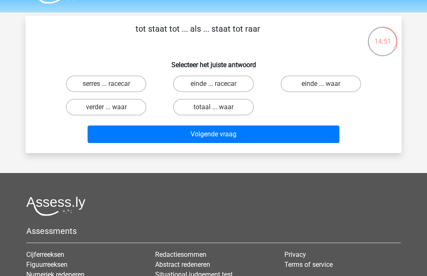
scroll to position [22, 0]
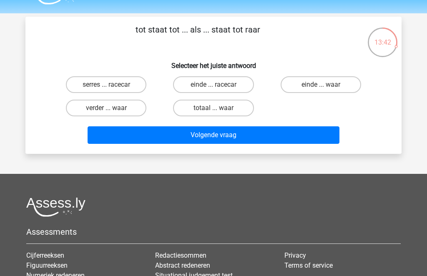
click at [315, 88] on label "einde ... waar" at bounding box center [321, 84] width 81 height 17
click at [321, 88] on input "einde ... waar" at bounding box center [323, 87] width 5 height 5
radio input "true"
click at [155, 132] on button "Volgende vraag" at bounding box center [214, 135] width 252 height 18
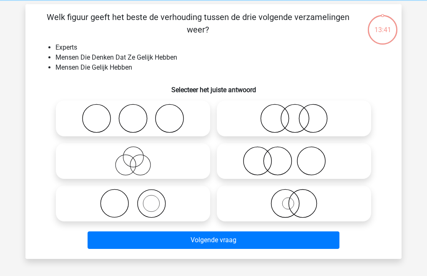
scroll to position [38, 0]
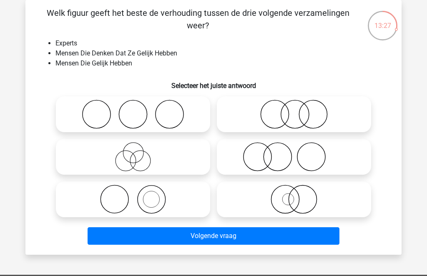
click at [237, 157] on icon at bounding box center [294, 156] width 148 height 29
click at [294, 153] on input "radio" at bounding box center [296, 149] width 5 height 5
radio input "true"
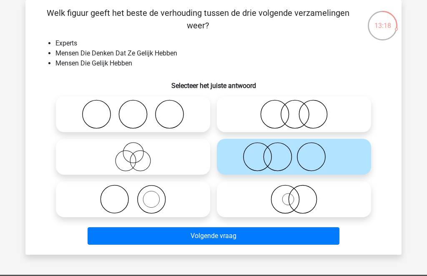
click at [73, 115] on icon at bounding box center [133, 114] width 148 height 29
click at [133, 110] on input "radio" at bounding box center [135, 107] width 5 height 5
radio input "true"
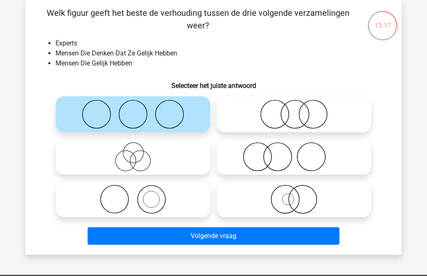
click at [109, 245] on button "Volgende vraag" at bounding box center [214, 236] width 252 height 18
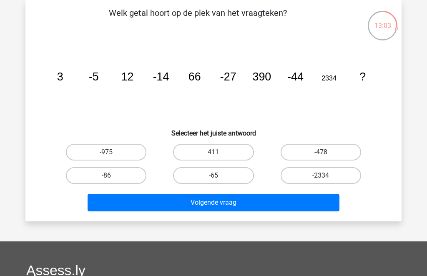
click at [349, 184] on label "-2334" at bounding box center [321, 175] width 81 height 17
click at [326, 181] on input "-2334" at bounding box center [323, 178] width 5 height 5
radio input "true"
click at [298, 211] on button "Volgende vraag" at bounding box center [214, 203] width 252 height 18
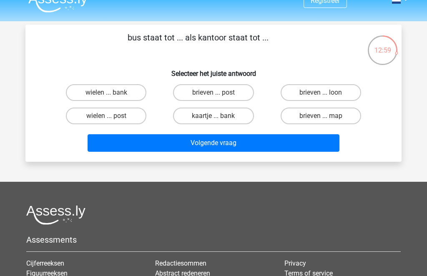
scroll to position [0, 0]
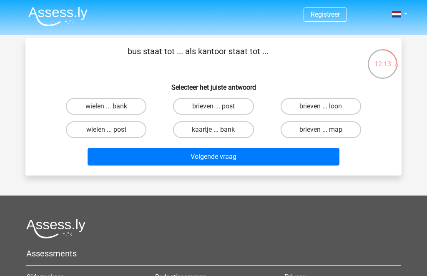
click at [238, 111] on label "brieven ... post" at bounding box center [213, 106] width 81 height 17
click at [219, 111] on input "brieven ... post" at bounding box center [216, 108] width 5 height 5
radio input "true"
click at [235, 130] on label "kaartje ... bank" at bounding box center [213, 129] width 81 height 17
click at [219, 130] on input "kaartje ... bank" at bounding box center [216, 132] width 5 height 5
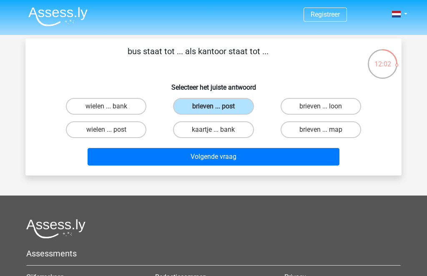
radio input "true"
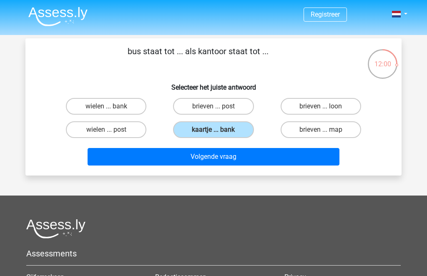
click at [287, 166] on button "Volgende vraag" at bounding box center [214, 157] width 252 height 18
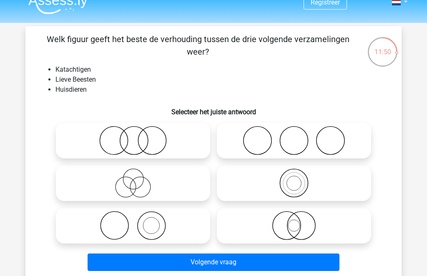
scroll to position [13, 0]
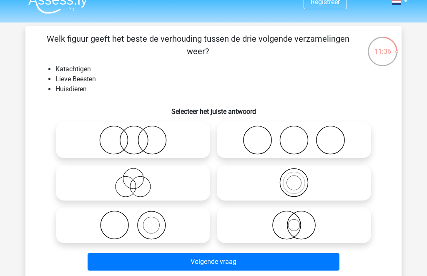
click at [173, 228] on icon at bounding box center [133, 225] width 148 height 29
click at [139, 221] on input "radio" at bounding box center [135, 218] width 5 height 5
radio input "true"
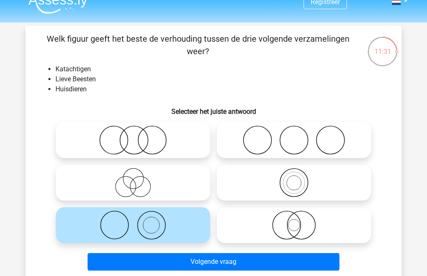
click at [315, 261] on button "Volgende vraag" at bounding box center [214, 262] width 252 height 18
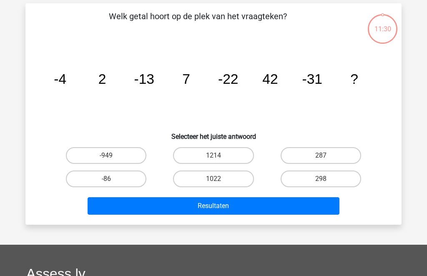
scroll to position [38, 0]
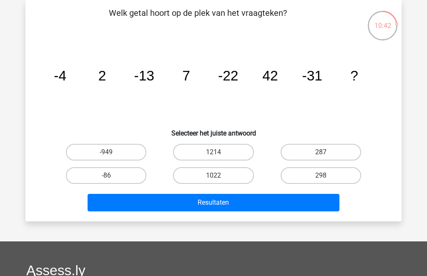
click at [344, 151] on label "287" at bounding box center [321, 152] width 81 height 17
click at [326, 152] on input "287" at bounding box center [323, 154] width 5 height 5
radio input "true"
click at [320, 205] on button "Resultaten" at bounding box center [214, 203] width 252 height 18
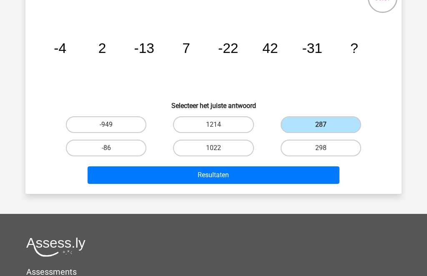
scroll to position [66, 0]
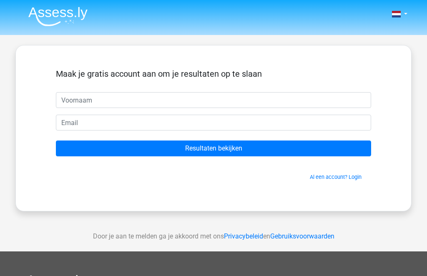
click at [174, 100] on input "text" at bounding box center [213, 100] width 315 height 16
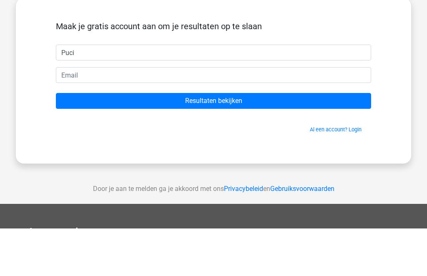
type input "Puci"
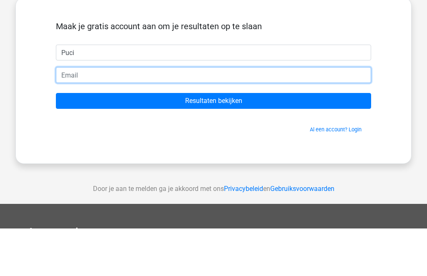
click at [270, 115] on input "email" at bounding box center [213, 123] width 315 height 16
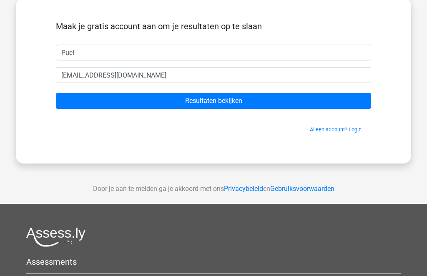
scroll to position [48, 0]
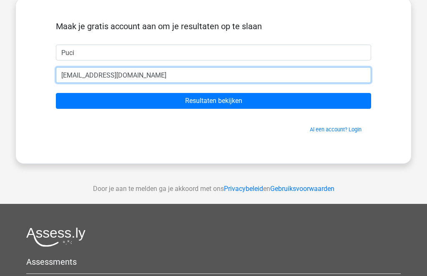
type input "luca.harmsen10@ziggo.nl"
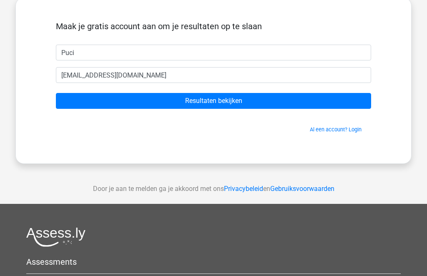
click at [81, 101] on input "Resultaten bekijken" at bounding box center [213, 101] width 315 height 16
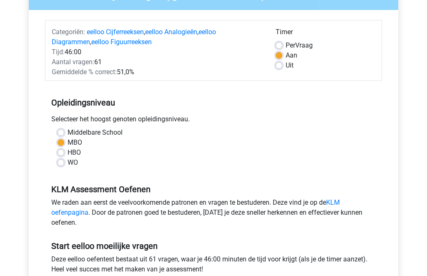
scroll to position [83, 0]
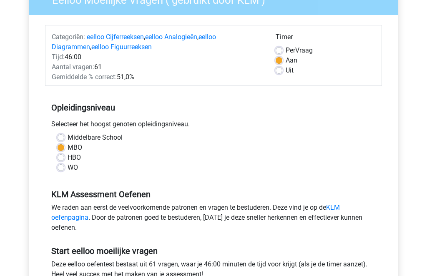
click at [68, 158] on label "HBO" at bounding box center [74, 158] width 13 height 10
click at [62, 158] on input "HBO" at bounding box center [61, 157] width 7 height 8
radio input "true"
click at [68, 157] on label "HBO" at bounding box center [74, 158] width 13 height 10
click at [64, 157] on input "HBO" at bounding box center [61, 157] width 7 height 8
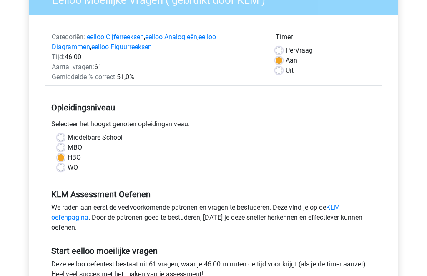
click at [68, 169] on label "WO" at bounding box center [73, 168] width 10 height 10
click at [62, 169] on input "WO" at bounding box center [61, 167] width 7 height 8
radio input "true"
click at [68, 139] on label "Middelbare School" at bounding box center [95, 138] width 55 height 10
click at [58, 139] on input "Middelbare School" at bounding box center [61, 137] width 7 height 8
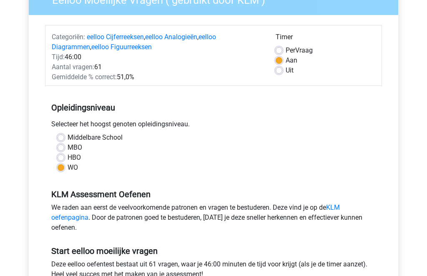
radio input "true"
click at [68, 148] on label "MBO" at bounding box center [75, 148] width 15 height 10
click at [59, 148] on input "MBO" at bounding box center [61, 147] width 7 height 8
radio input "true"
click at [68, 157] on label "HBO" at bounding box center [74, 158] width 13 height 10
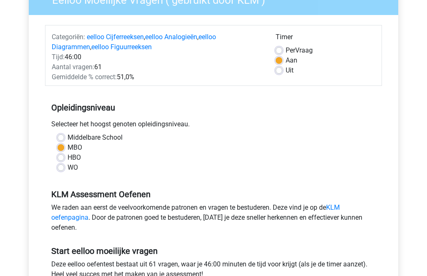
click at [58, 157] on input "HBO" at bounding box center [61, 157] width 7 height 8
radio input "true"
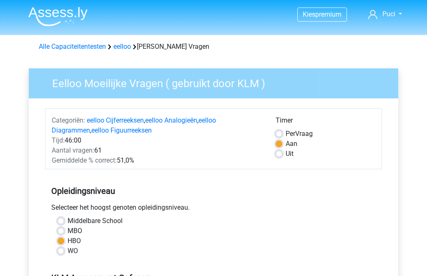
scroll to position [83, 0]
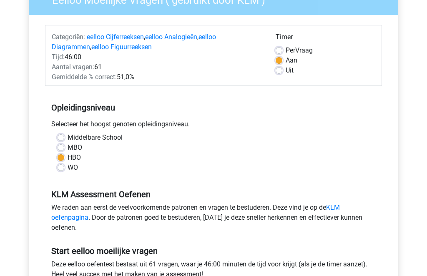
click at [68, 146] on label "MBO" at bounding box center [75, 148] width 15 height 10
click at [61, 146] on input "MBO" at bounding box center [61, 147] width 7 height 8
radio input "true"
click at [68, 144] on label "MBO" at bounding box center [75, 148] width 15 height 10
click at [61, 144] on input "MBO" at bounding box center [61, 147] width 7 height 8
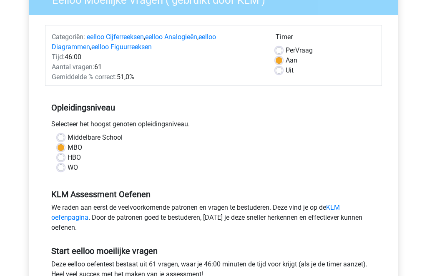
click at [68, 136] on label "Middelbare School" at bounding box center [95, 138] width 55 height 10
click at [61, 136] on input "Middelbare School" at bounding box center [61, 137] width 7 height 8
radio input "true"
click at [68, 144] on label "MBO" at bounding box center [75, 148] width 15 height 10
click at [59, 144] on input "MBO" at bounding box center [61, 147] width 7 height 8
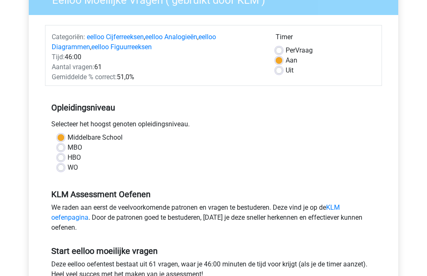
radio input "true"
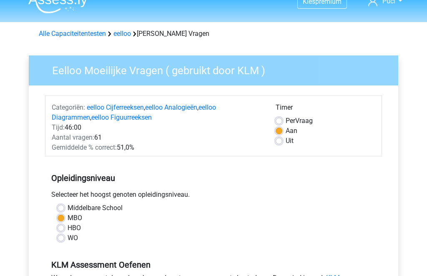
scroll to position [0, 0]
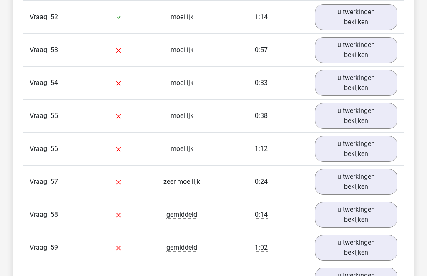
scroll to position [2544, 0]
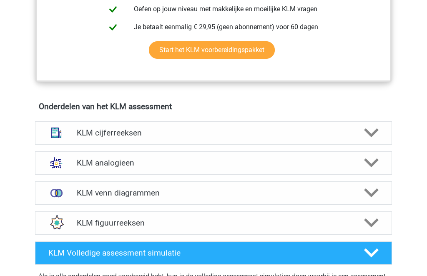
scroll to position [492, 0]
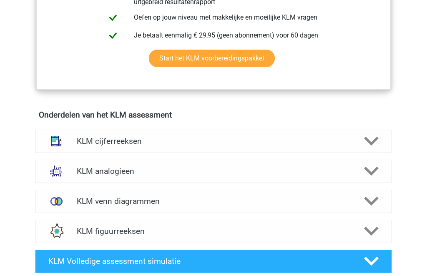
click at [63, 138] on img at bounding box center [56, 141] width 22 height 22
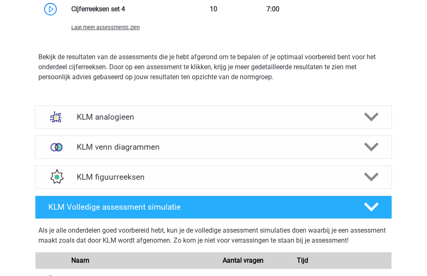
scroll to position [1019, 0]
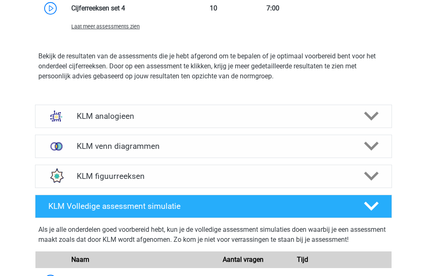
click at [54, 115] on img at bounding box center [56, 116] width 22 height 22
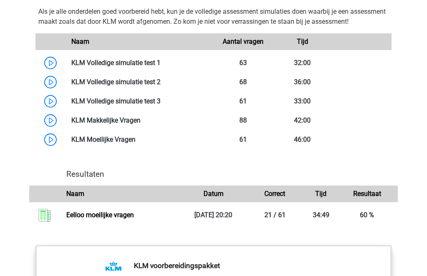
scroll to position [1791, 0]
click at [136, 143] on link at bounding box center [136, 139] width 0 height 8
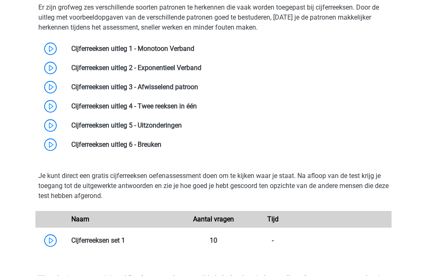
scroll to position [649, 0]
click at [194, 51] on link at bounding box center [194, 49] width 0 height 8
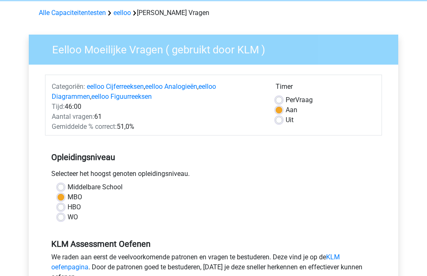
scroll to position [35, 0]
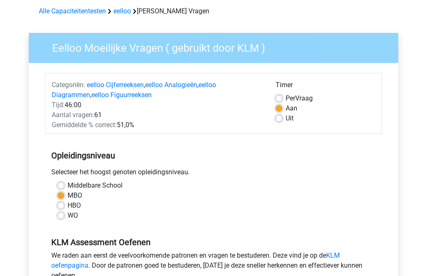
click at [68, 209] on label "HBO" at bounding box center [74, 206] width 13 height 10
click at [61, 209] on input "HBO" at bounding box center [61, 205] width 7 height 8
radio input "true"
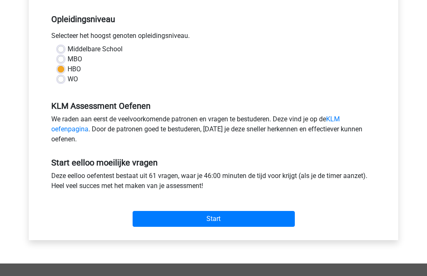
scroll to position [174, 0]
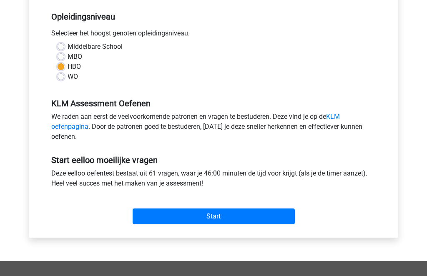
click at [263, 222] on input "Start" at bounding box center [214, 217] width 162 height 16
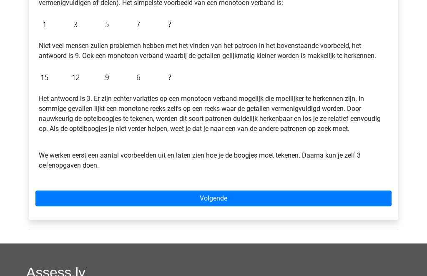
scroll to position [196, 0]
click at [325, 194] on link "Volgende" at bounding box center [213, 199] width 356 height 16
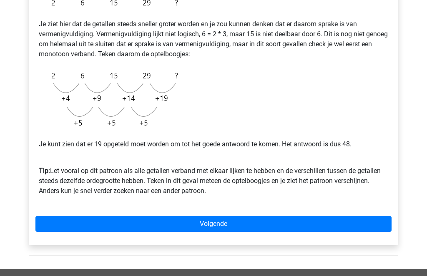
scroll to position [180, 0]
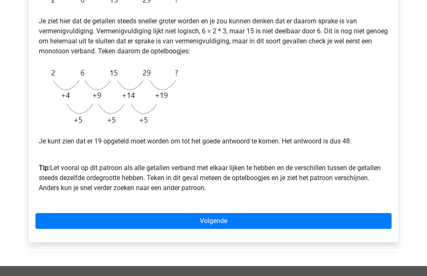
click at [285, 222] on link "Volgende" at bounding box center [213, 221] width 356 height 16
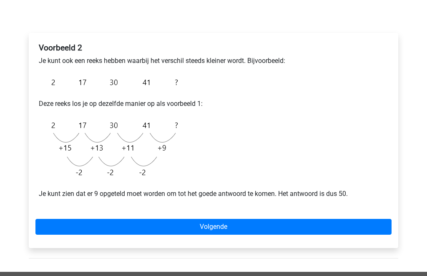
scroll to position [113, 0]
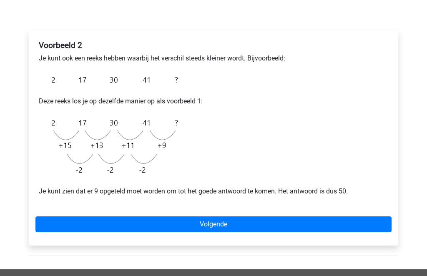
click at [290, 227] on link "Volgende" at bounding box center [213, 225] width 356 height 16
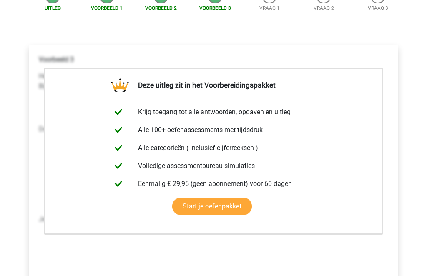
scroll to position [113, 0]
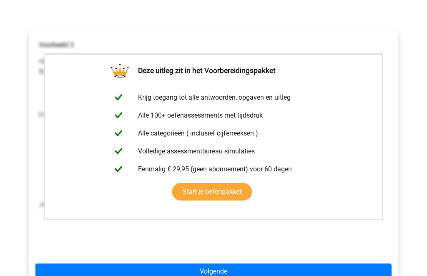
click at [292, 266] on link "Volgende" at bounding box center [213, 272] width 356 height 16
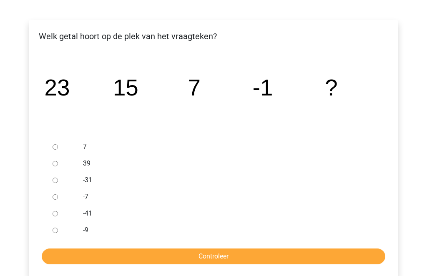
scroll to position [123, 0]
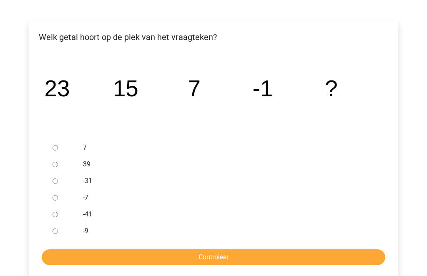
click at [83, 232] on label "-9" at bounding box center [227, 231] width 289 height 10
click at [58, 232] on input "-9" at bounding box center [55, 231] width 5 height 5
radio input "true"
click at [176, 252] on input "Controleer" at bounding box center [214, 258] width 344 height 16
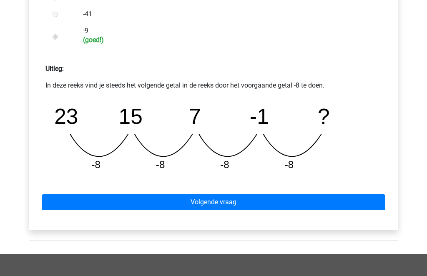
scroll to position [324, 0]
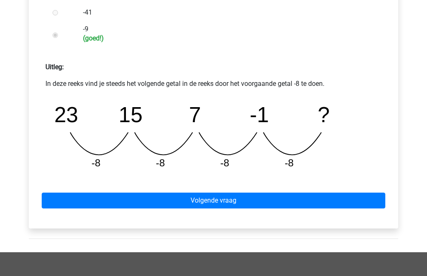
click at [294, 201] on link "Volgende vraag" at bounding box center [214, 201] width 344 height 16
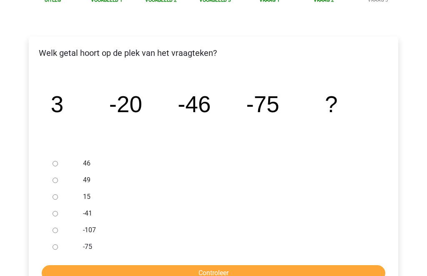
scroll to position [106, 0]
click at [86, 159] on label "46" at bounding box center [227, 164] width 289 height 10
click at [58, 161] on input "46" at bounding box center [55, 163] width 5 height 5
radio input "true"
click at [188, 270] on input "Controleer" at bounding box center [214, 274] width 344 height 16
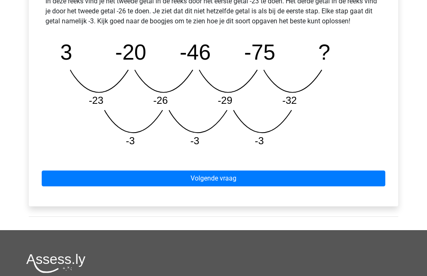
scroll to position [398, 0]
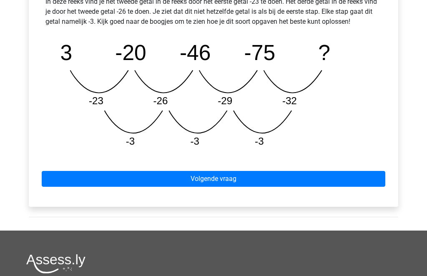
click at [318, 177] on link "Volgende vraag" at bounding box center [214, 179] width 344 height 16
